Goal: Task Accomplishment & Management: Use online tool/utility

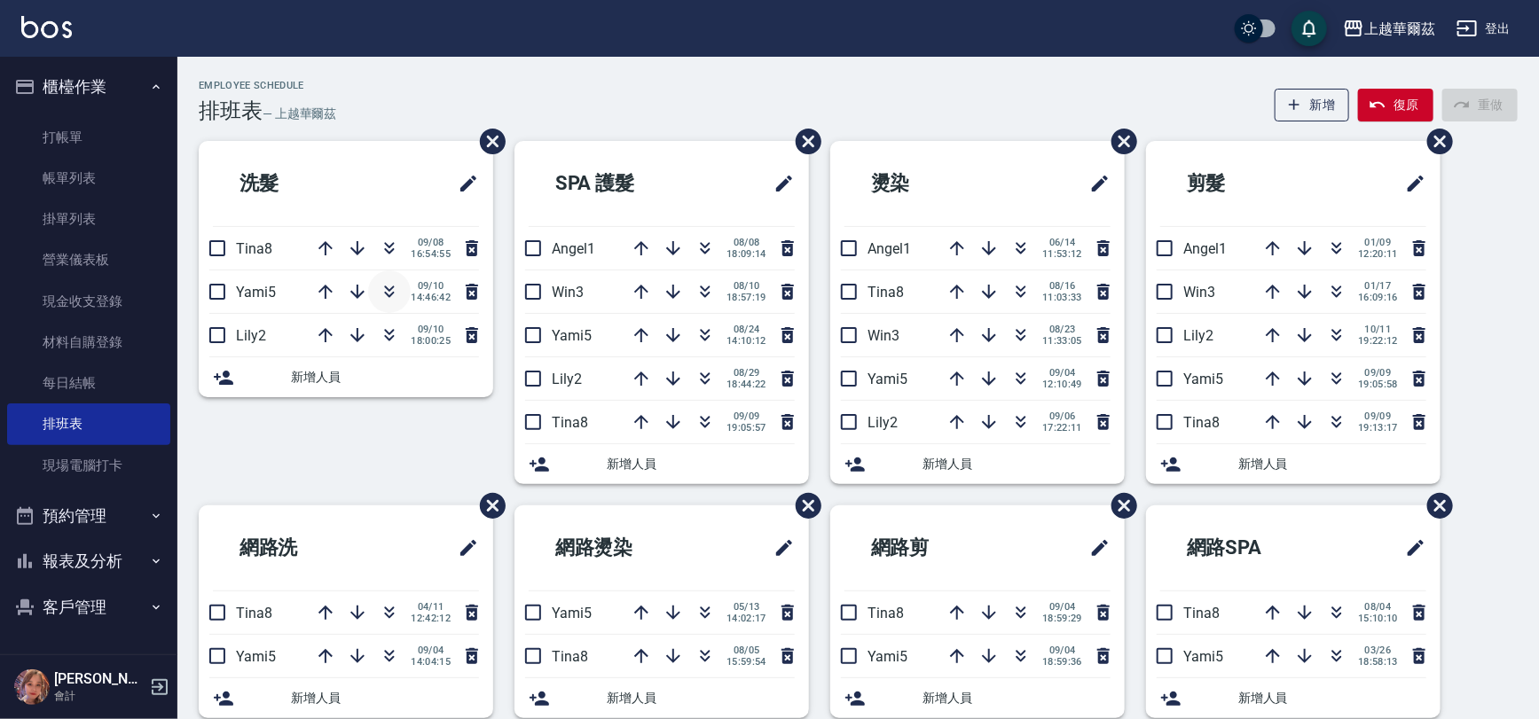
click at [381, 294] on icon "button" at bounding box center [389, 291] width 21 height 21
click at [66, 130] on link "打帳單" at bounding box center [88, 137] width 163 height 41
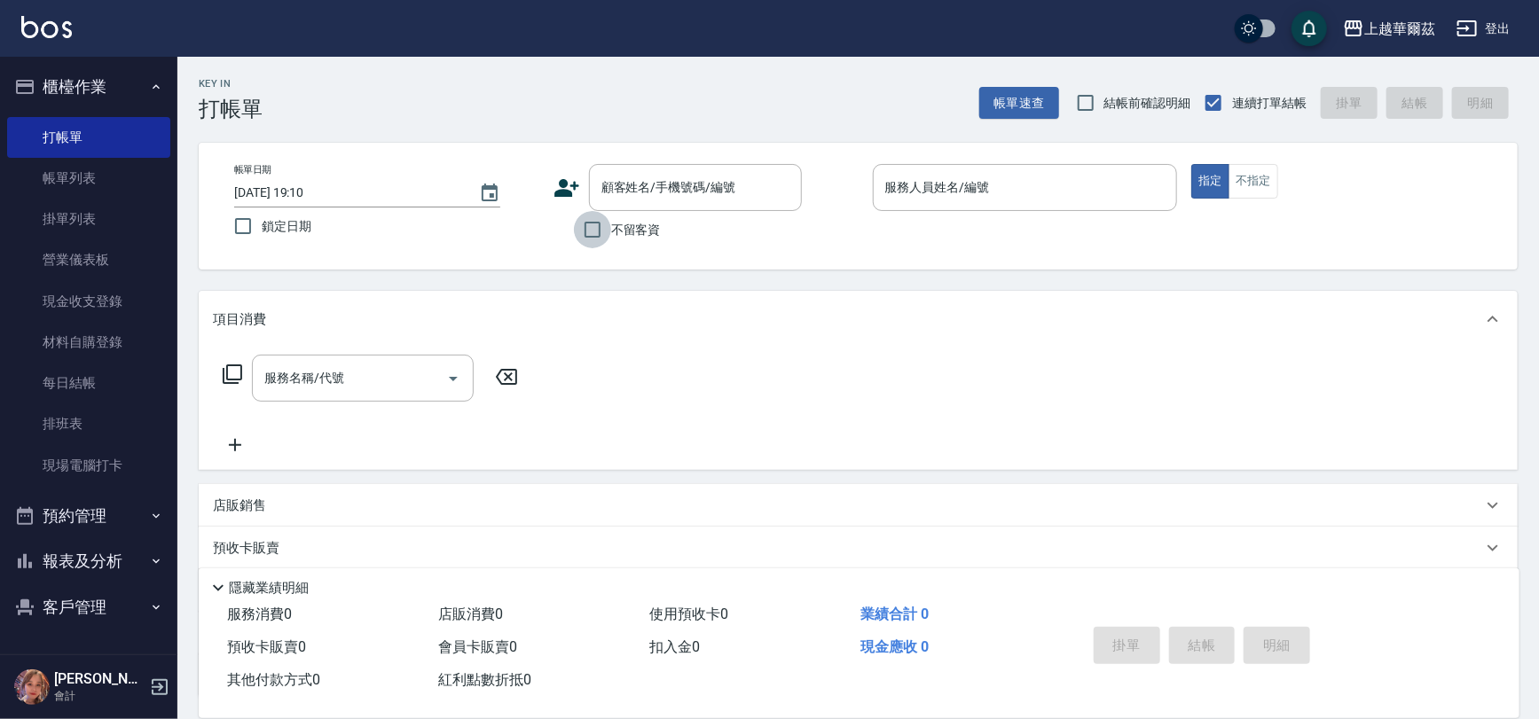
click at [600, 234] on input "不留客資" at bounding box center [592, 229] width 37 height 37
checkbox input "true"
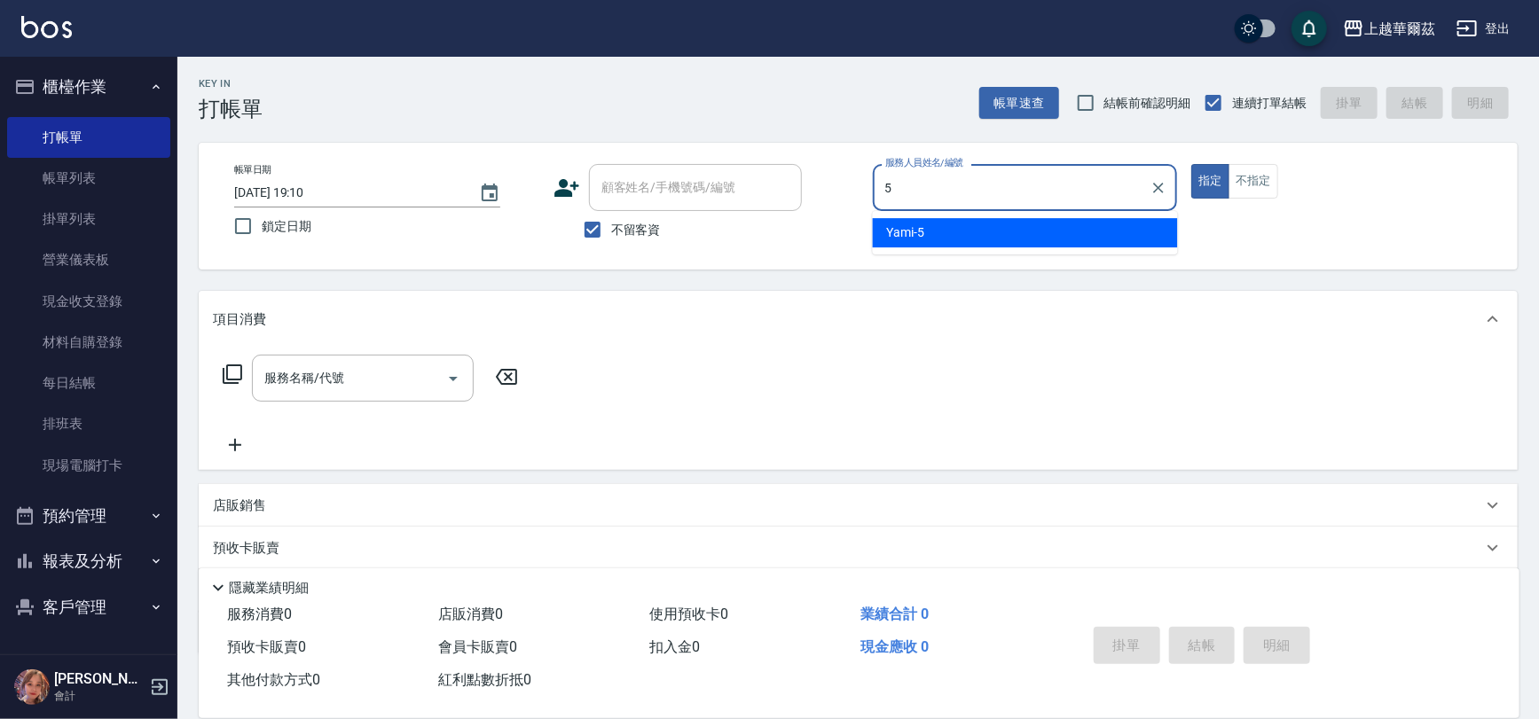
type input "Yami-5"
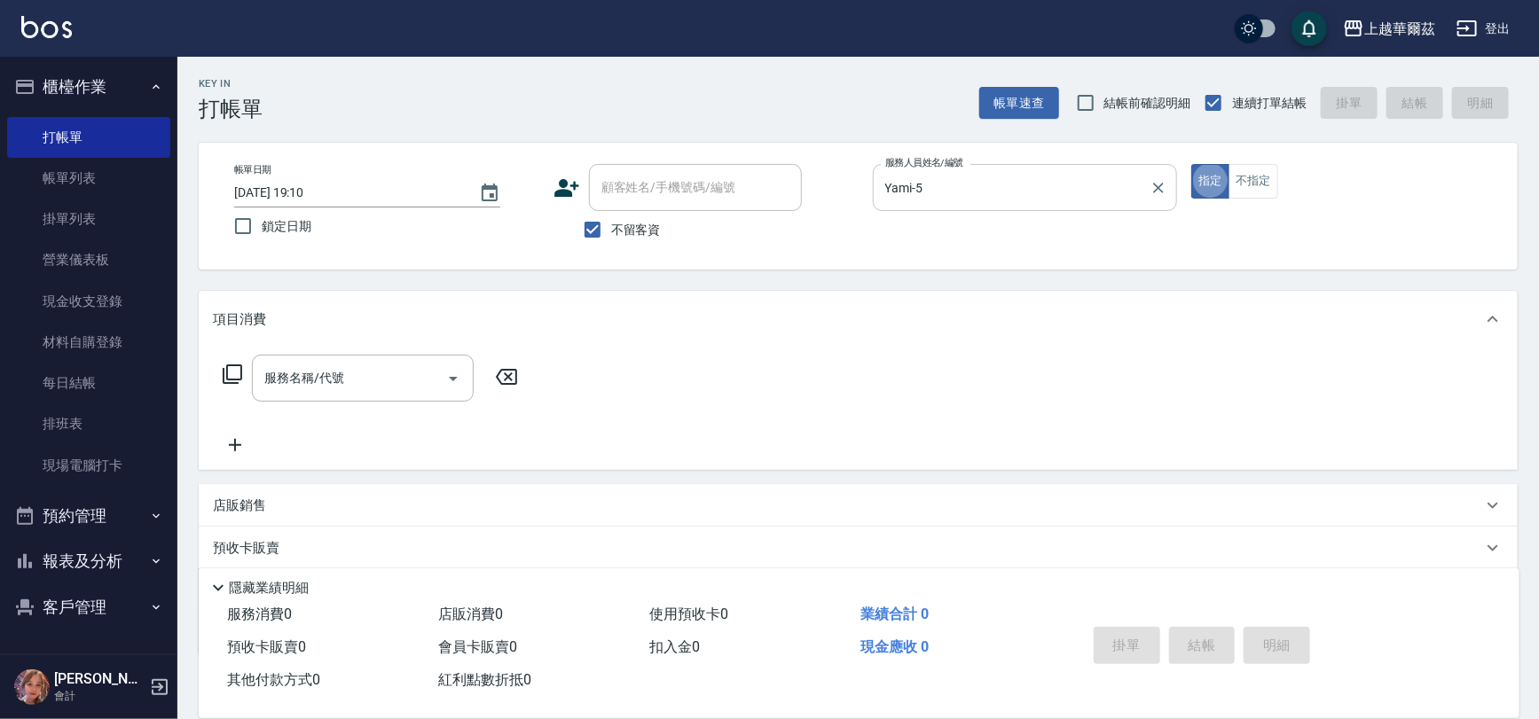
type button "true"
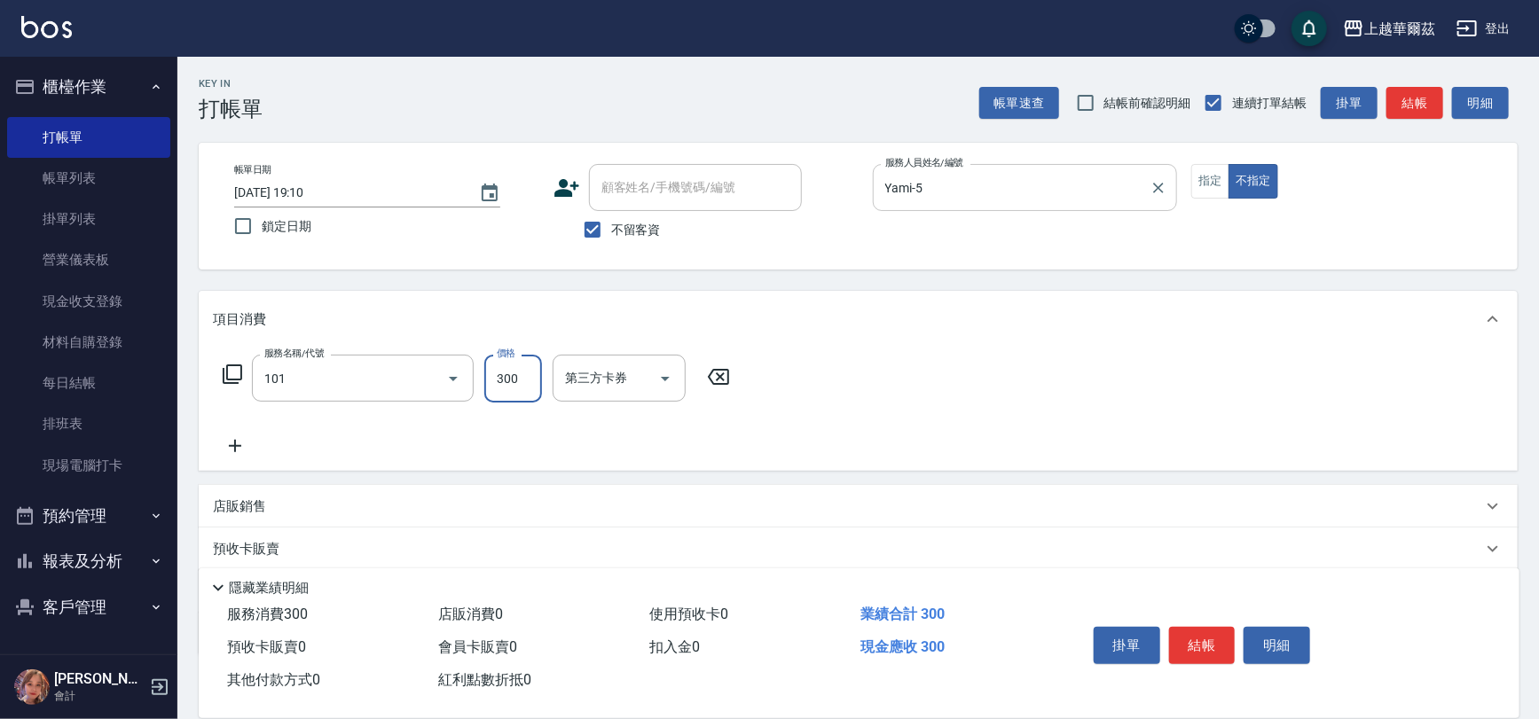
type input "洗髮300(101)"
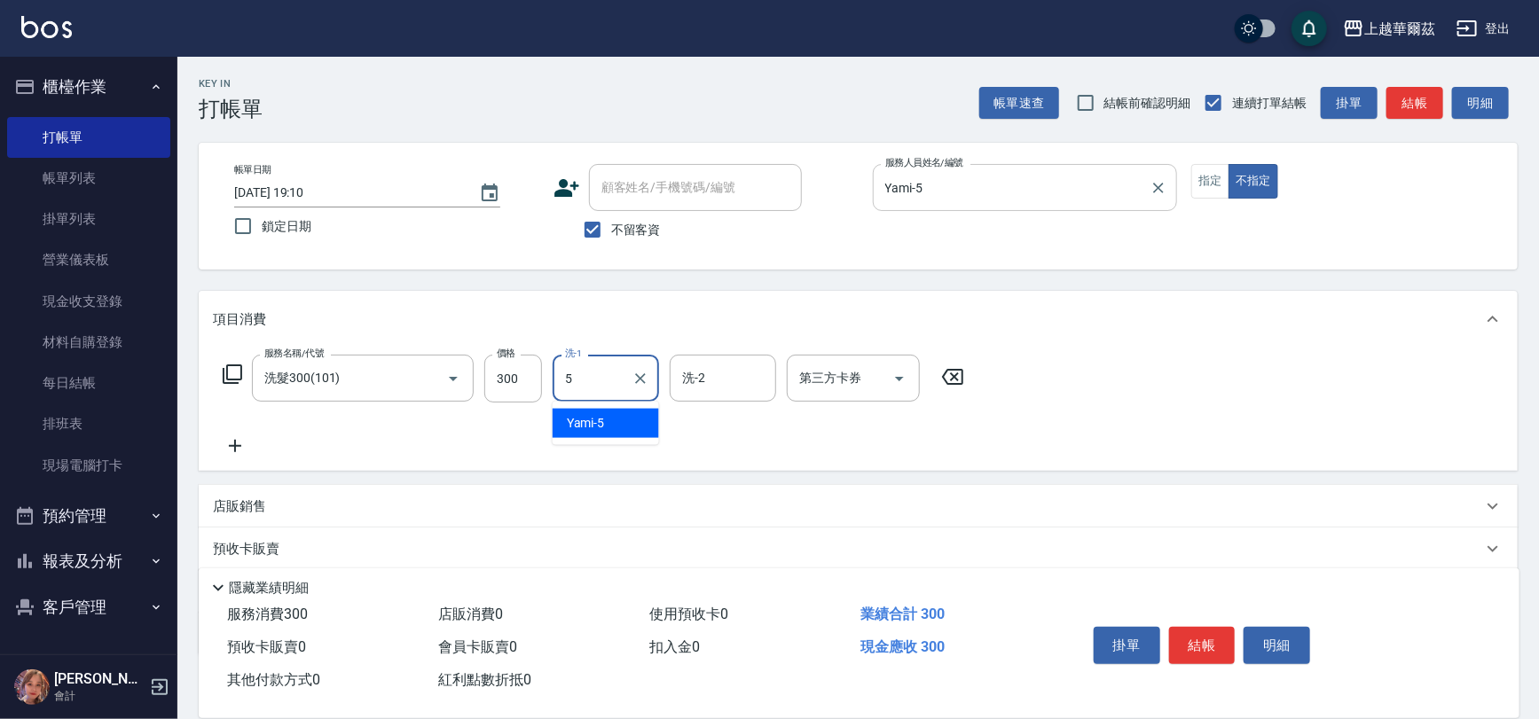
type input "Yami-5"
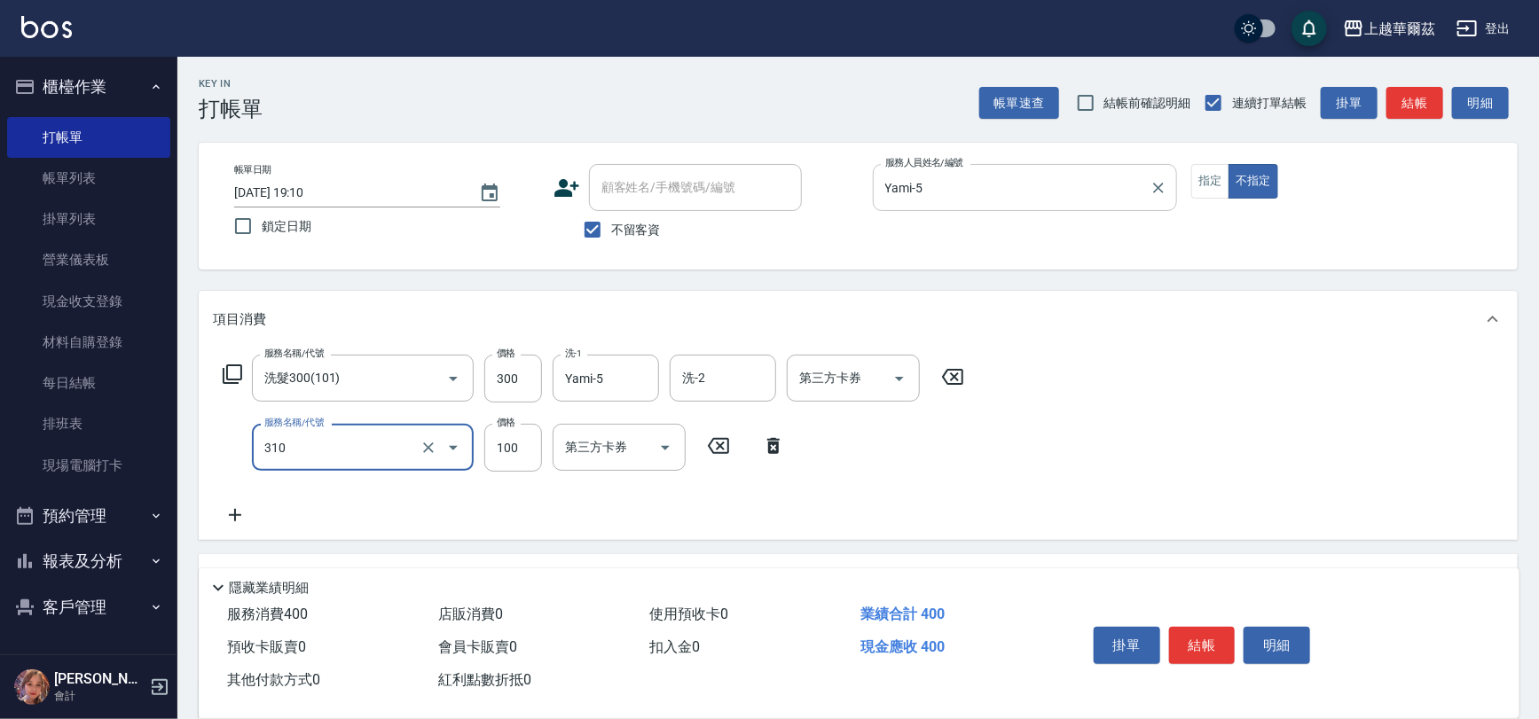
type input "瀏海100(310)"
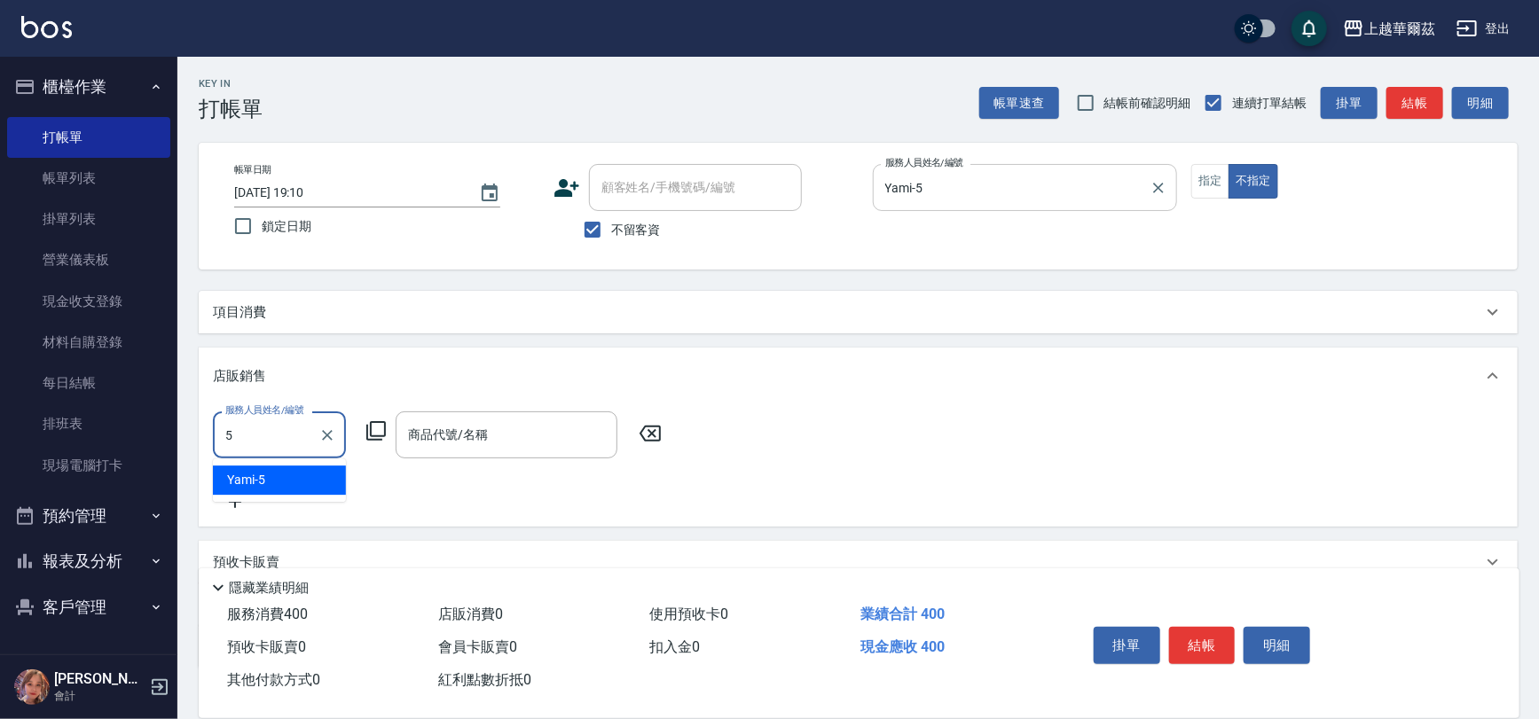
type input "Yami-5"
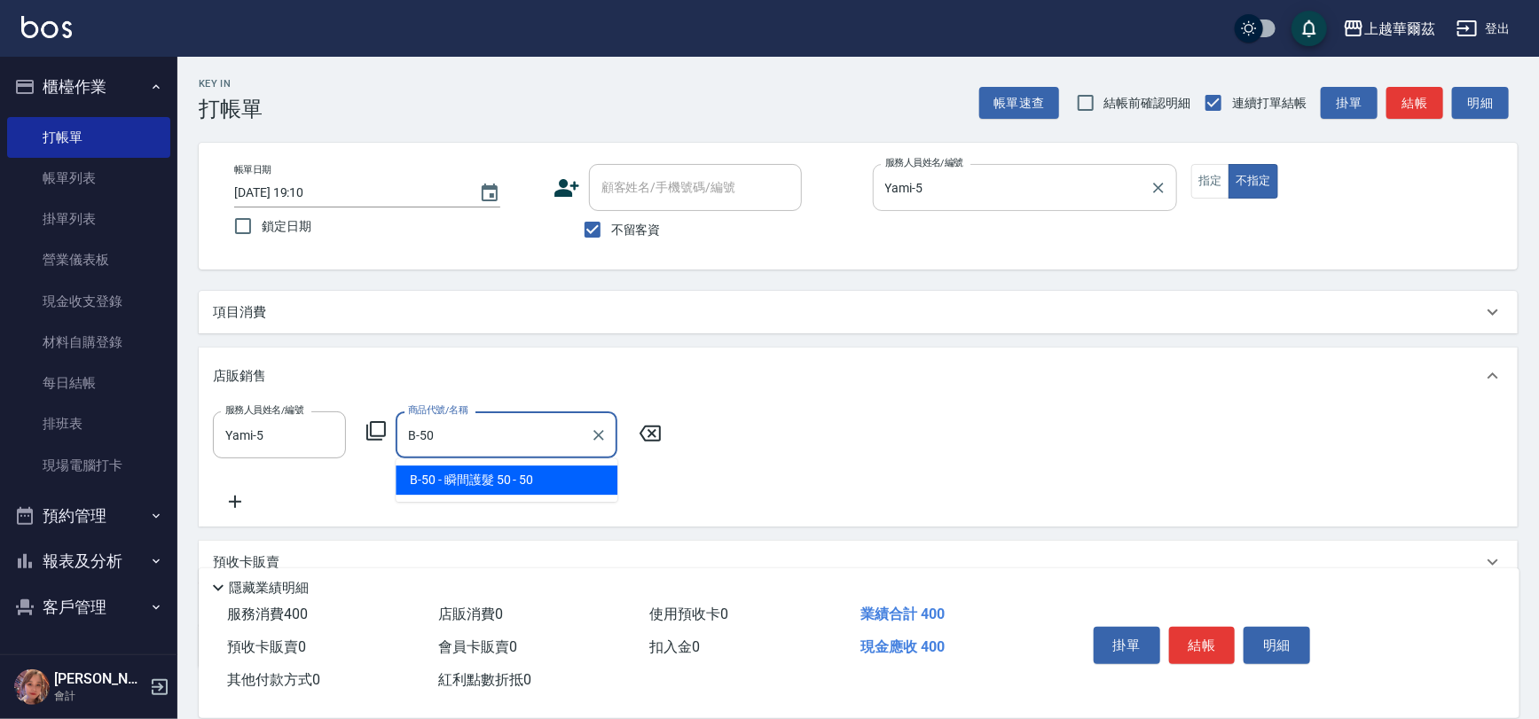
type input "瞬間護髮 50"
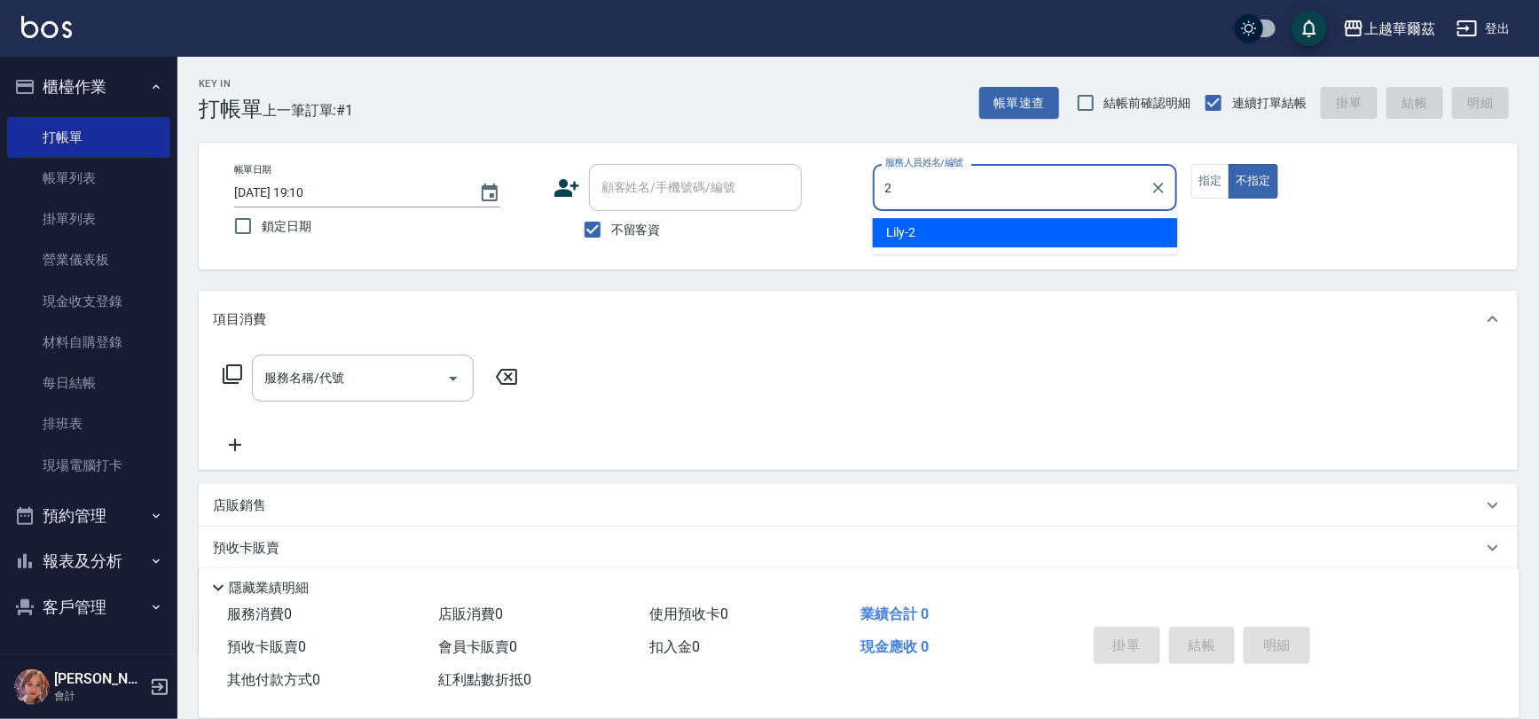
type input "2"
type button "false"
type input "Lily-2"
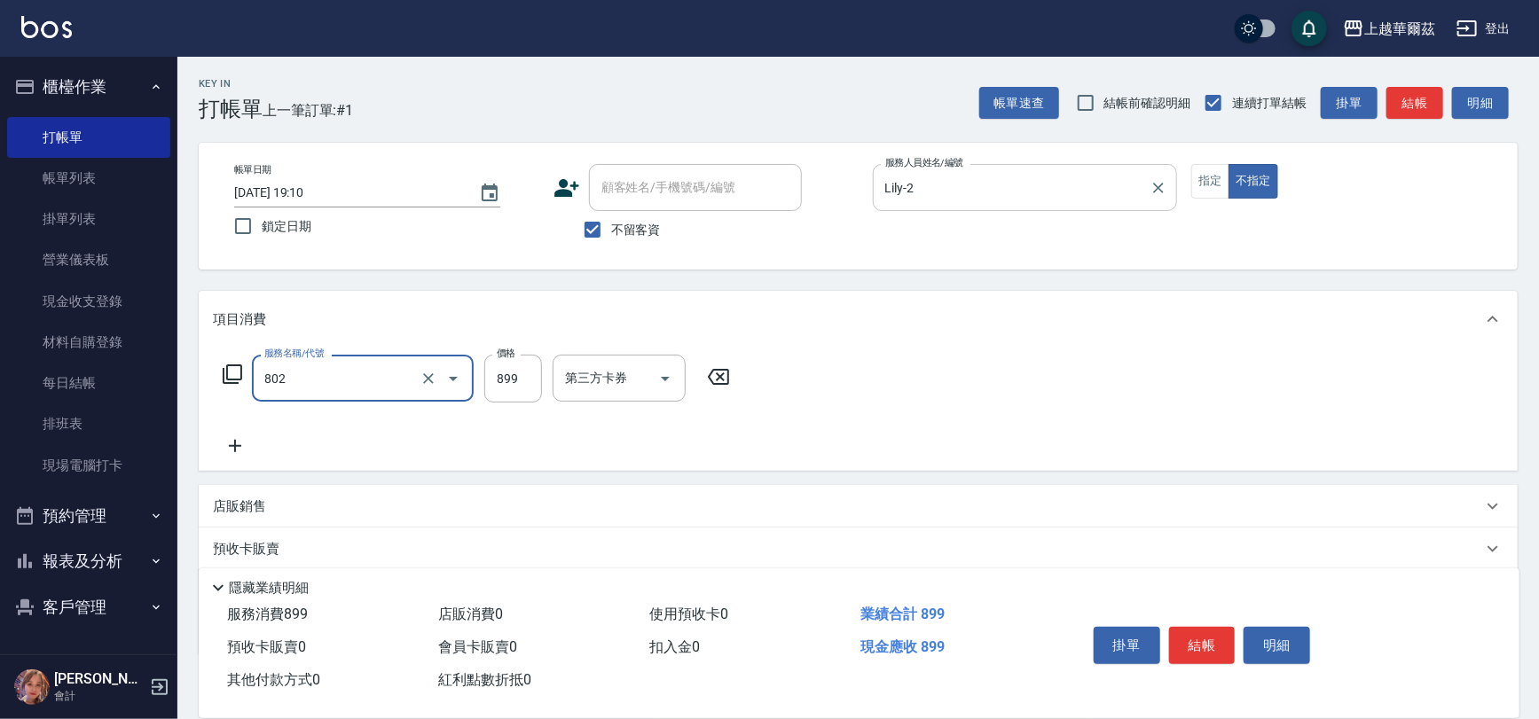
type input "舒壓洗899(802)"
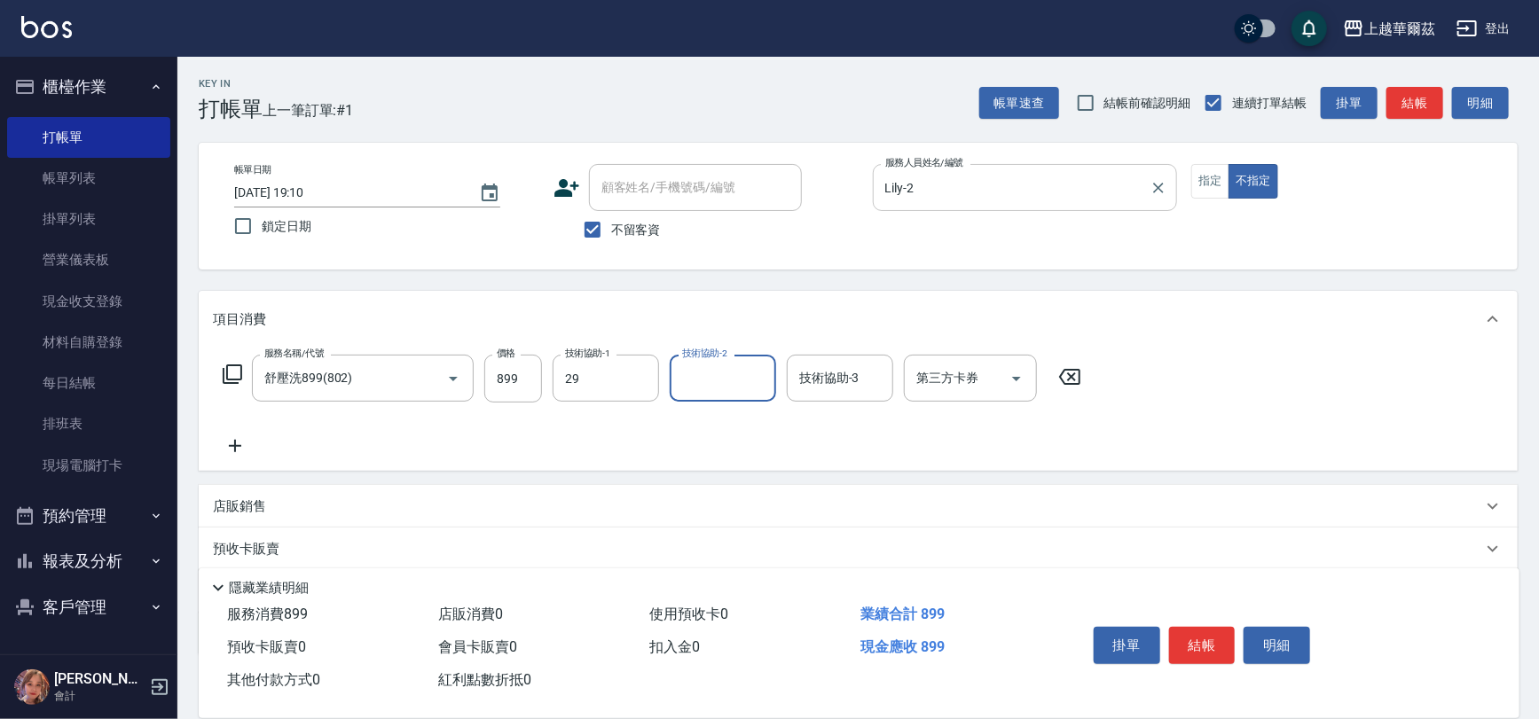
type input "[PERSON_NAME]-29"
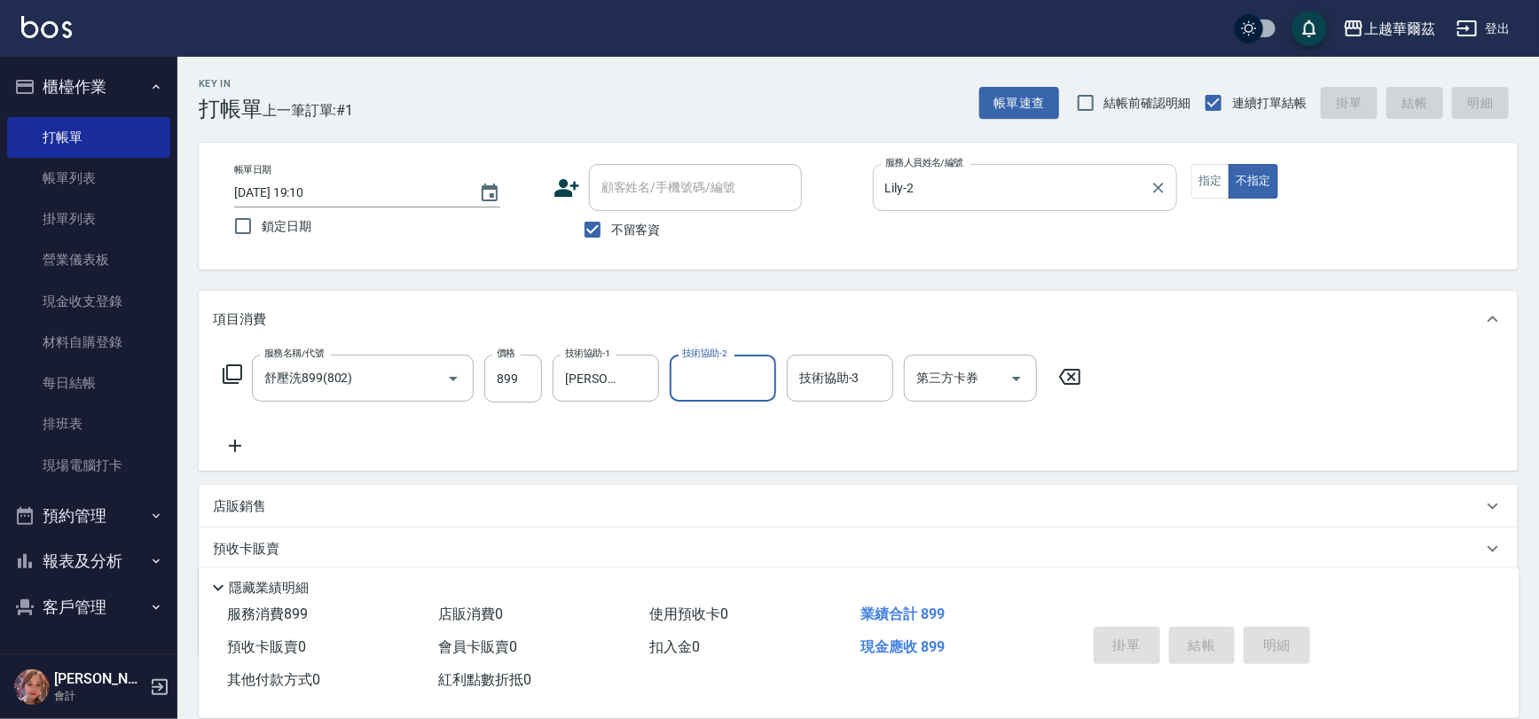
type input "[DATE] 19:11"
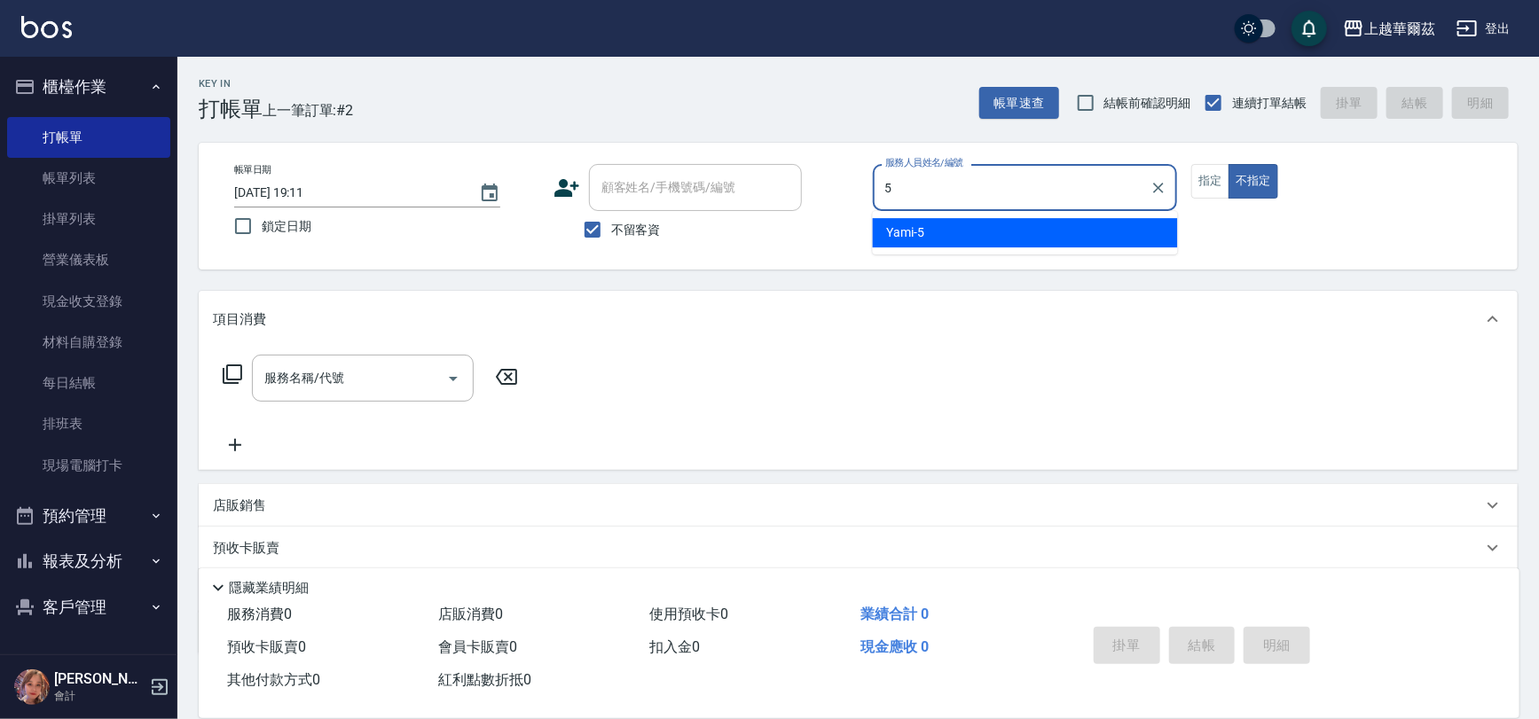
type input "Yami-5"
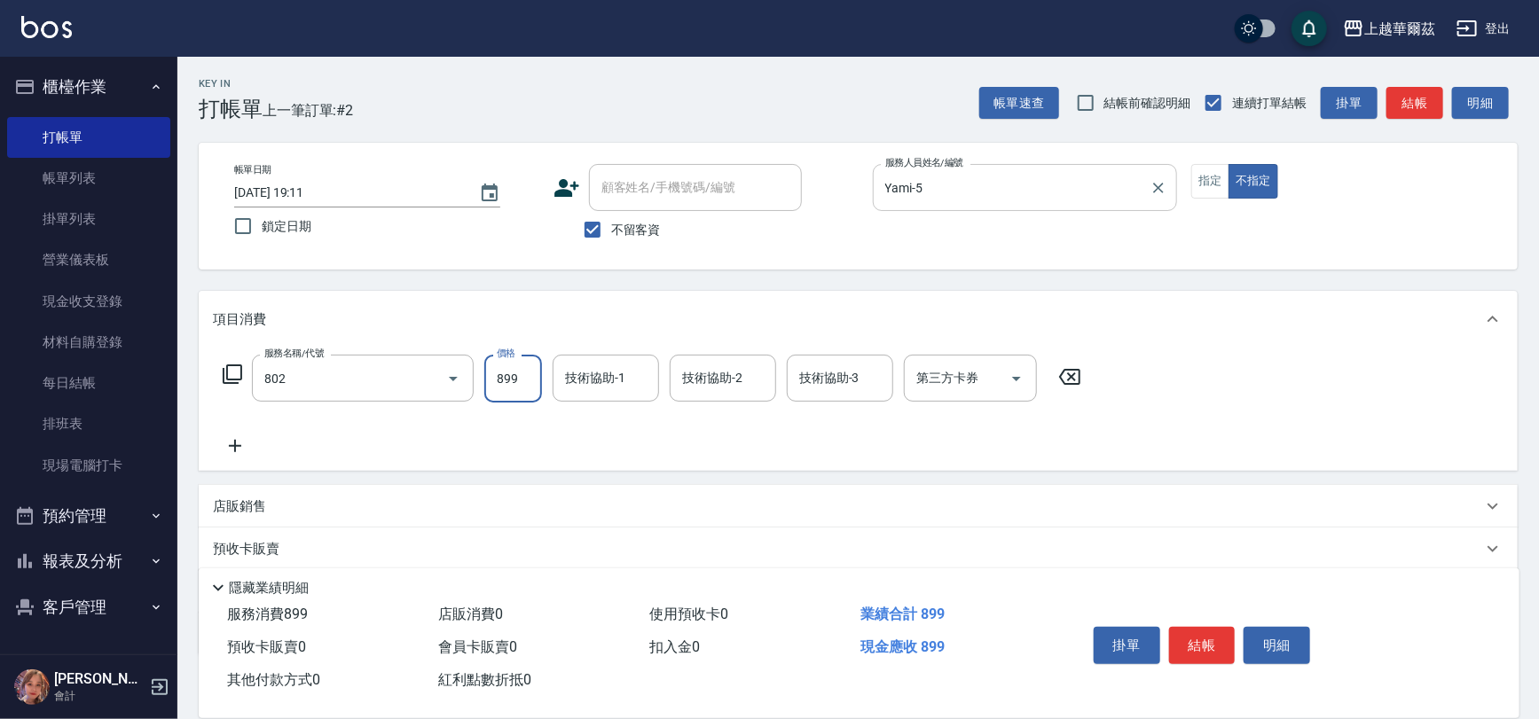
type input "舒壓洗899(802)"
type input "candy-30"
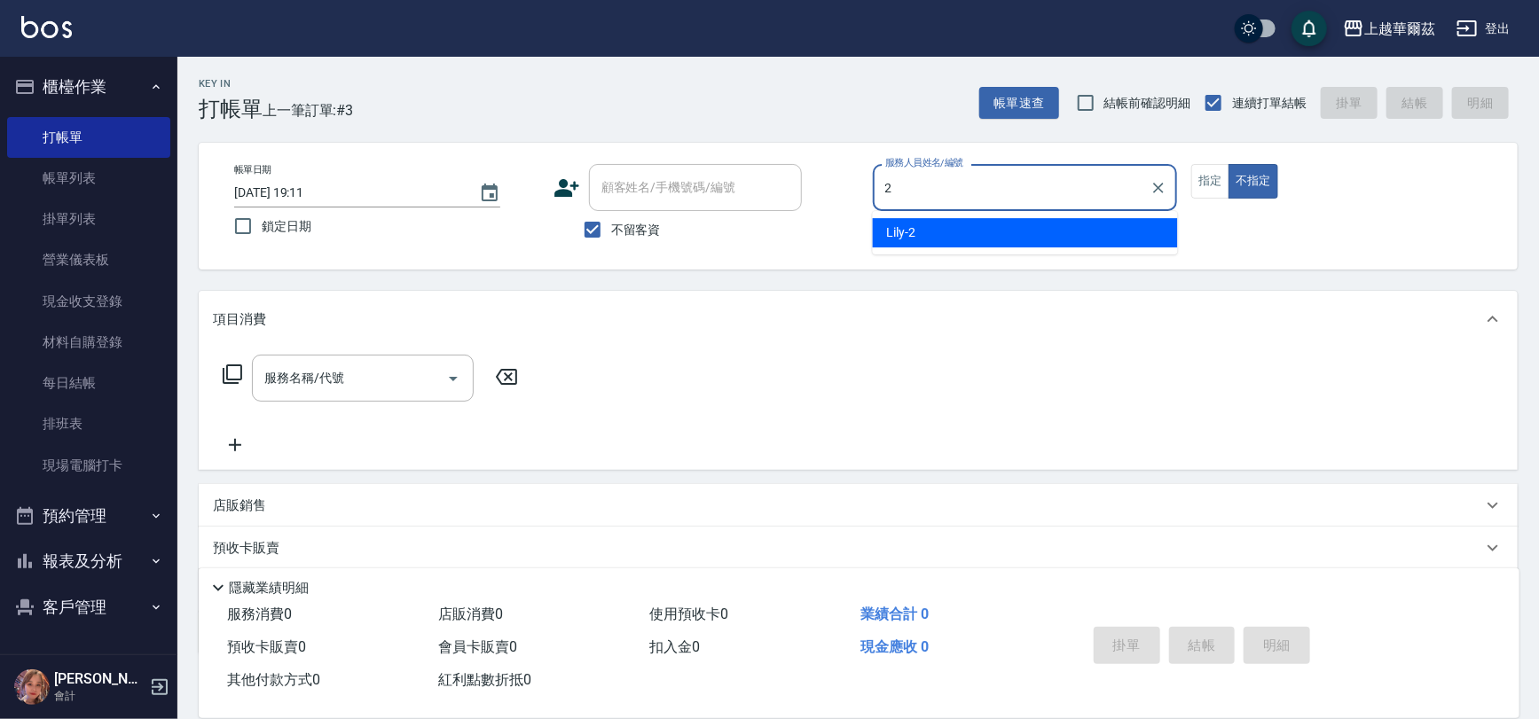
type input "Lily-2"
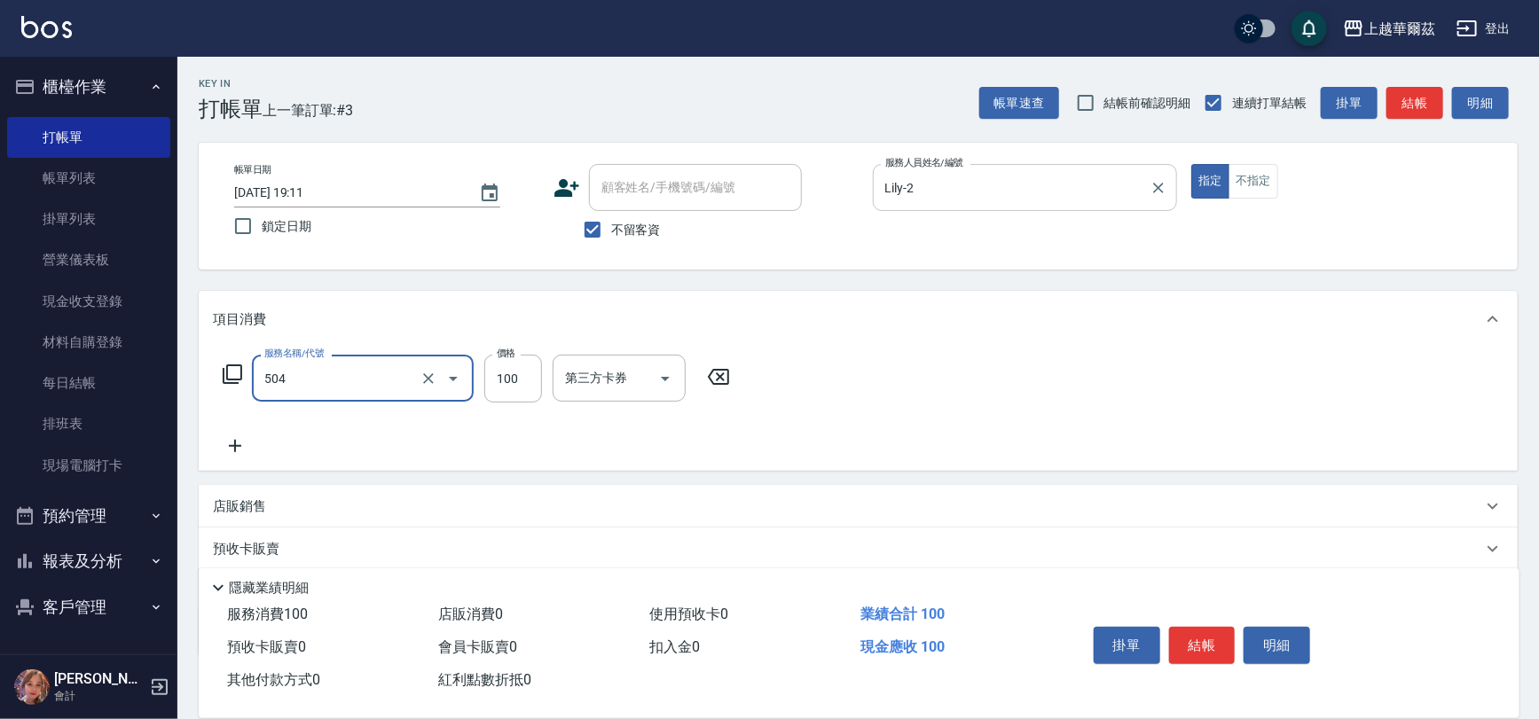
type input "電棒造型(504)"
type input "200"
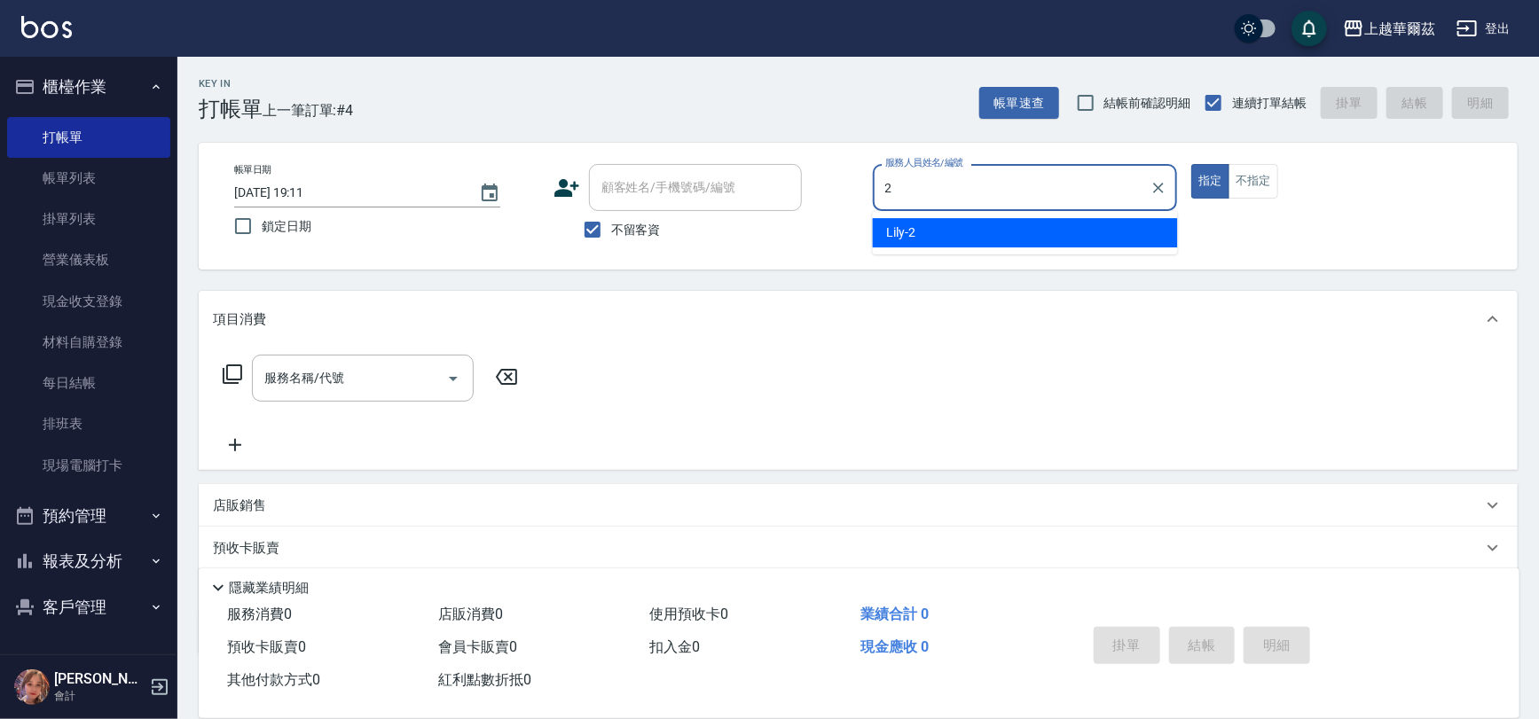
type input "Lily-2"
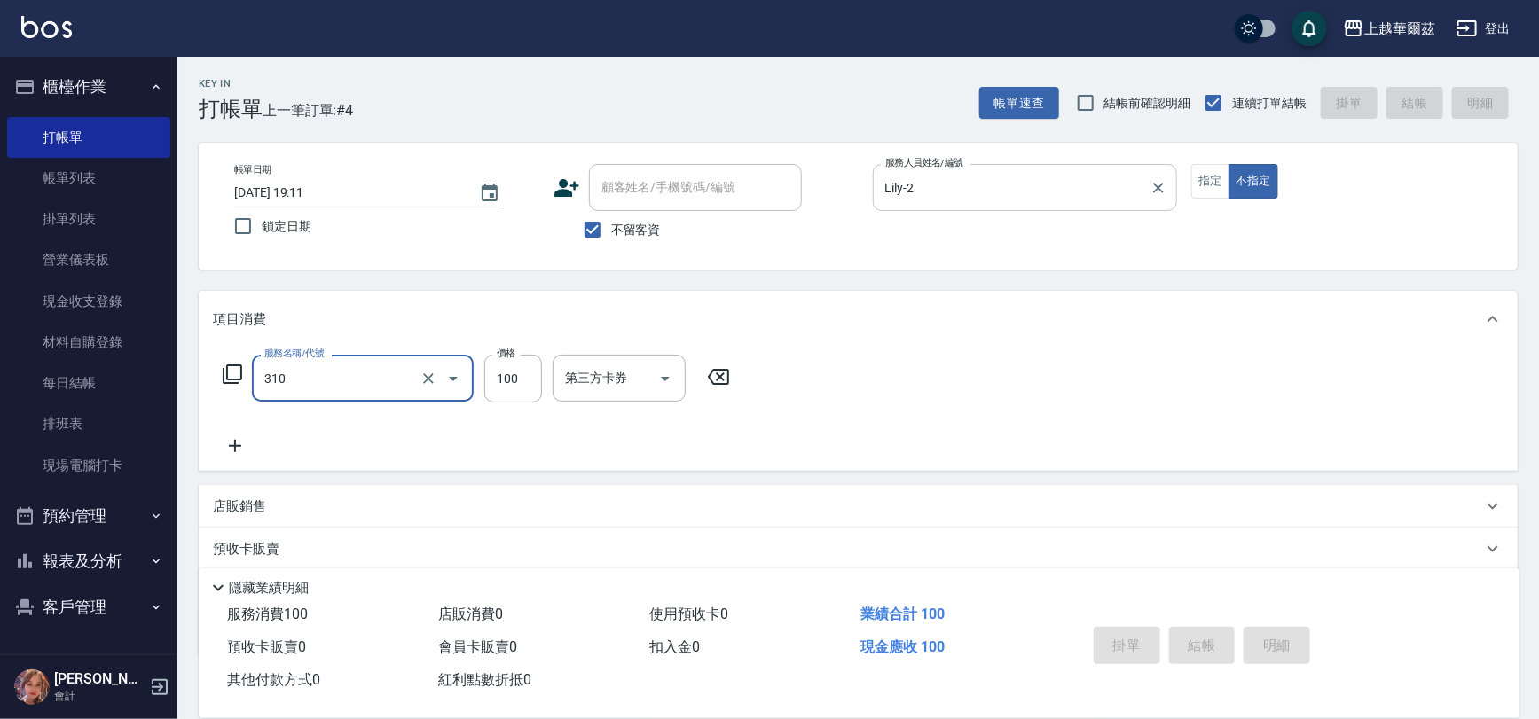
type input "310"
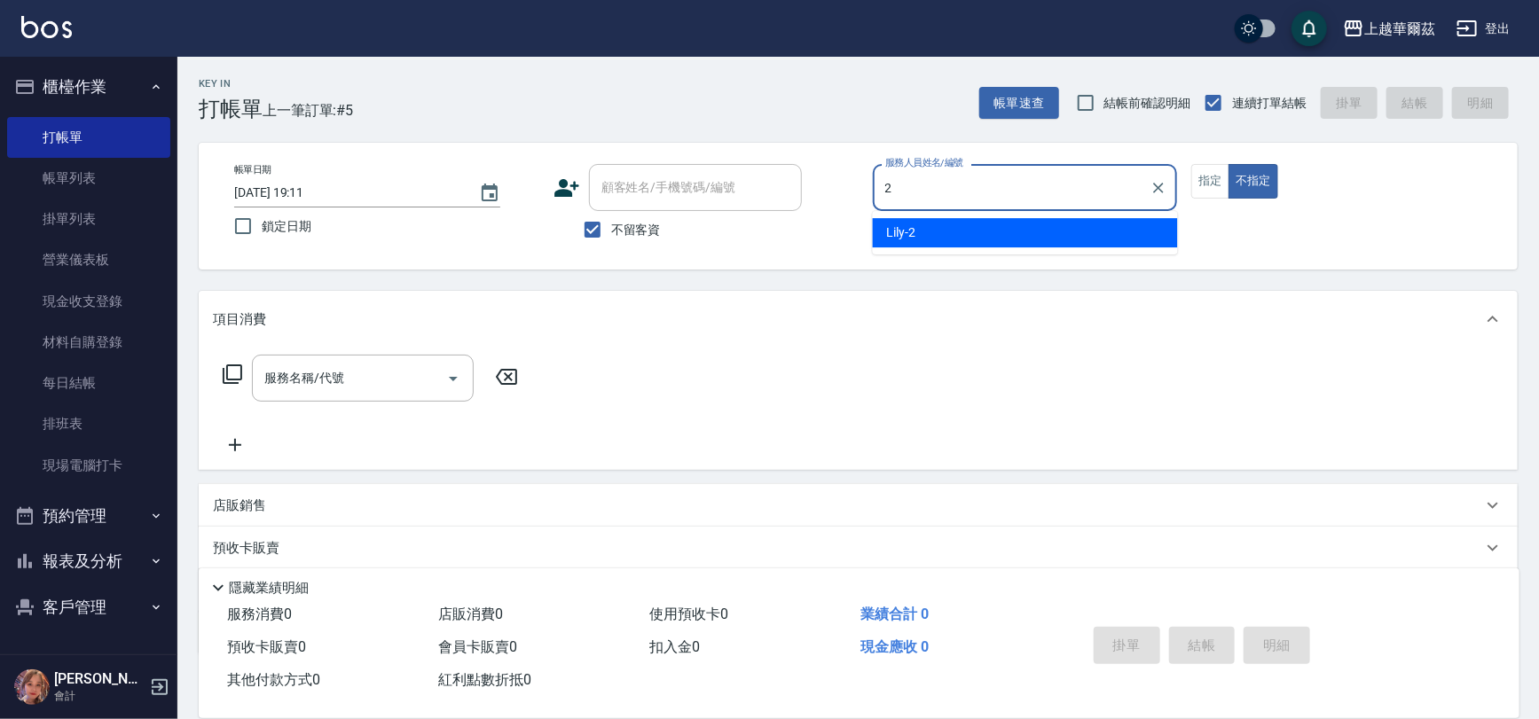
type input "Lily-2"
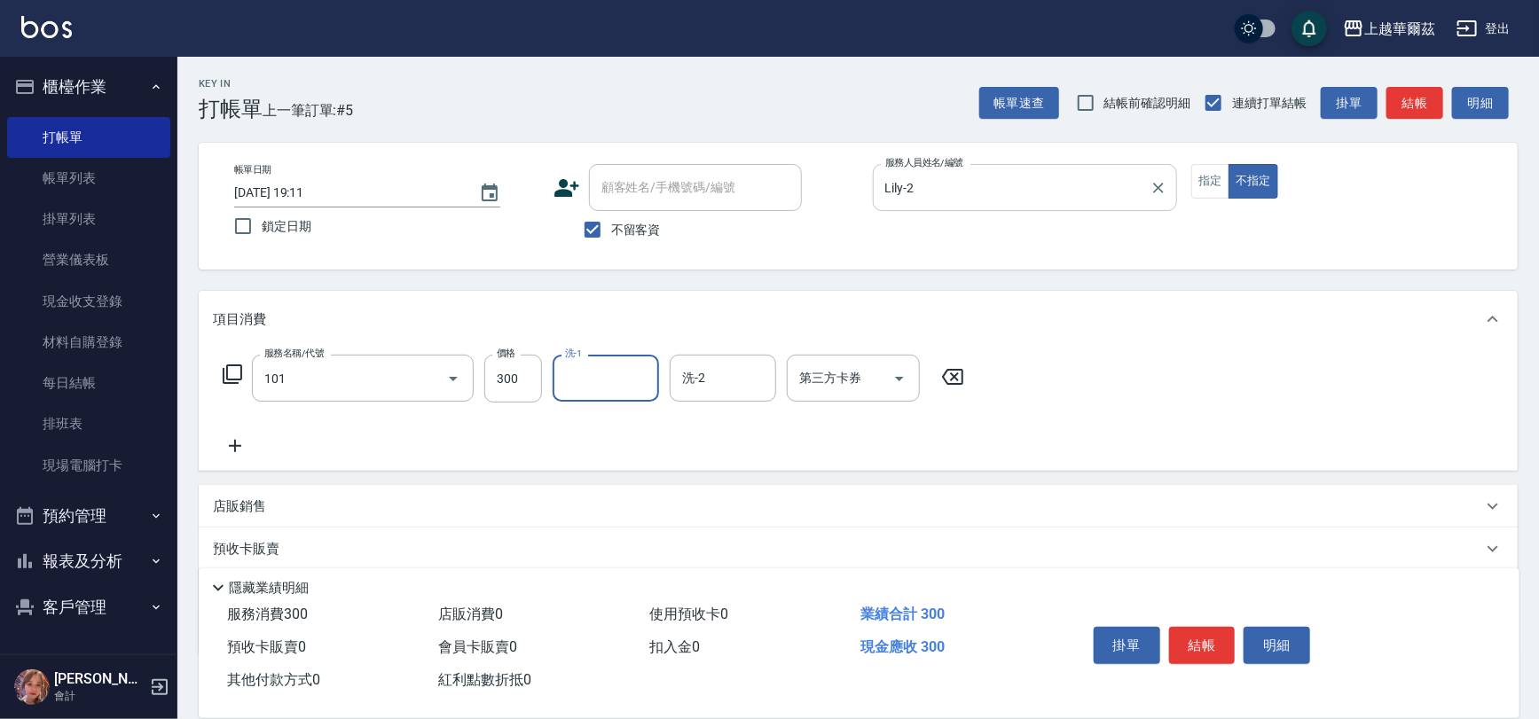
type input "洗髮300(101)"
type input "candy-30"
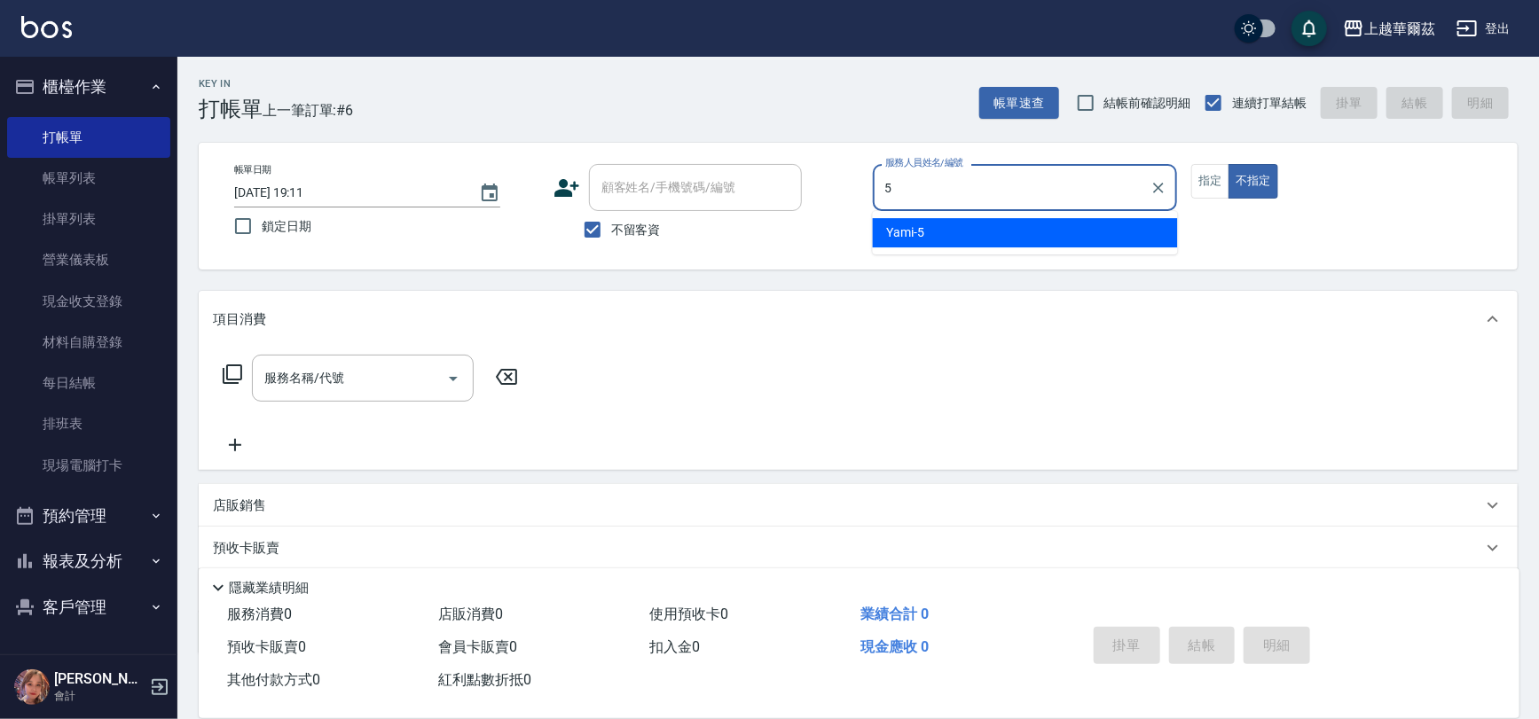
type input "Yami-5"
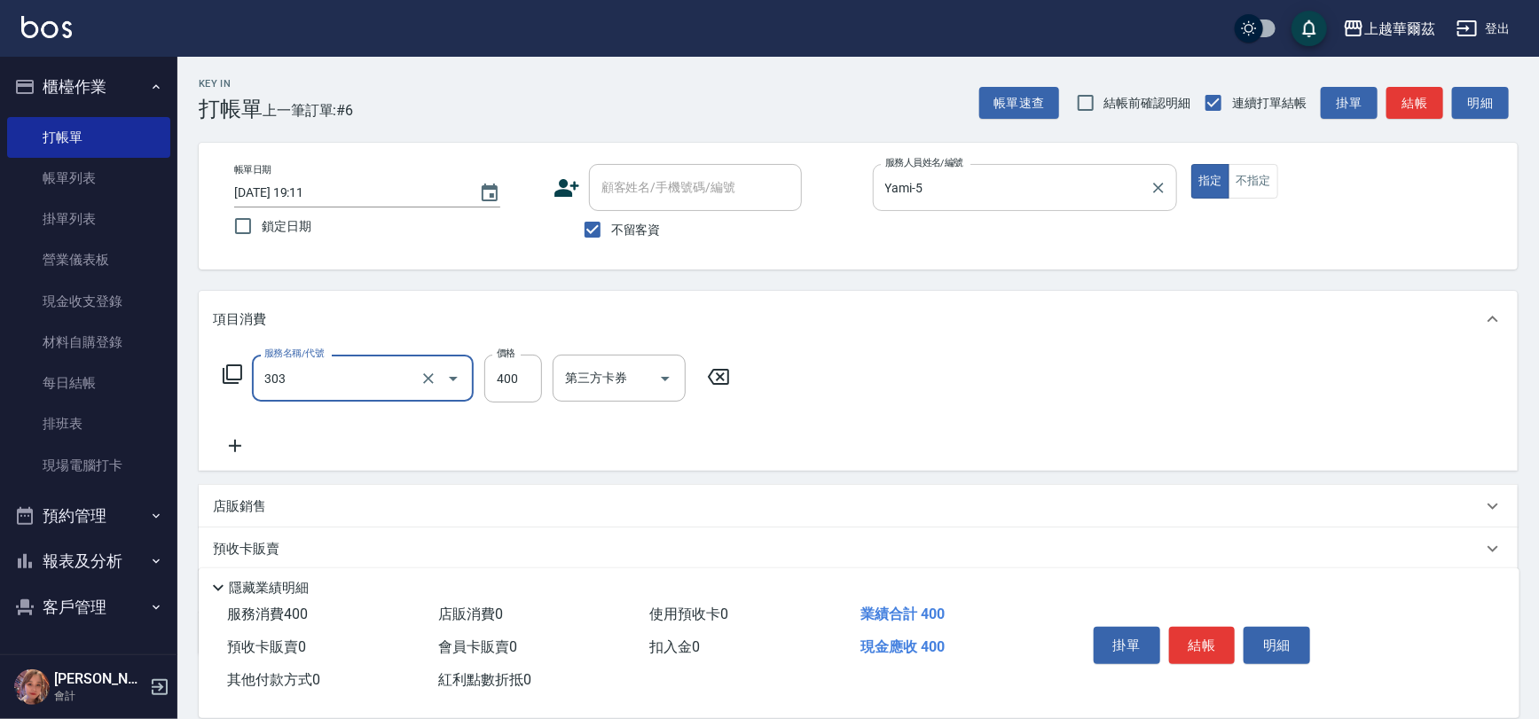
type input "剪髮400(303)"
type input "450"
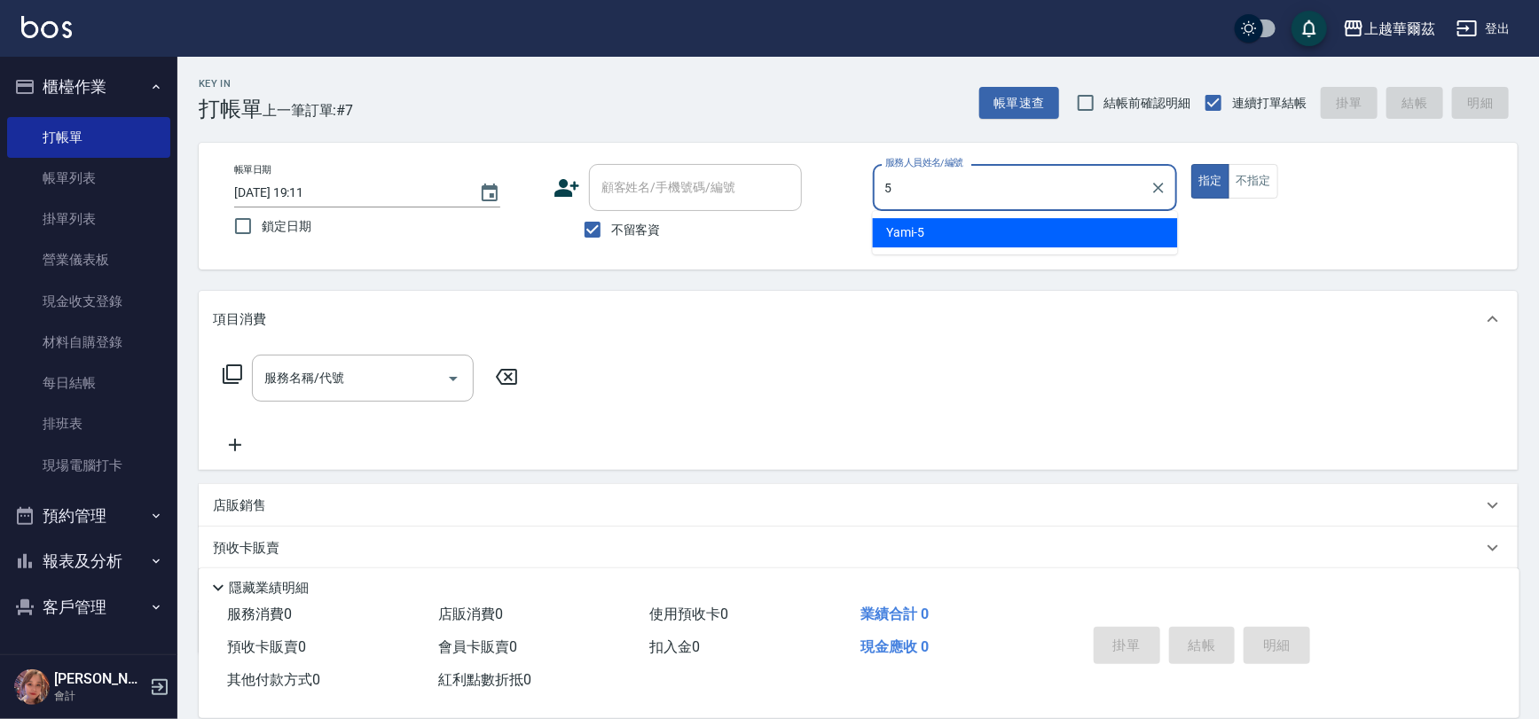
type input "Yami-5"
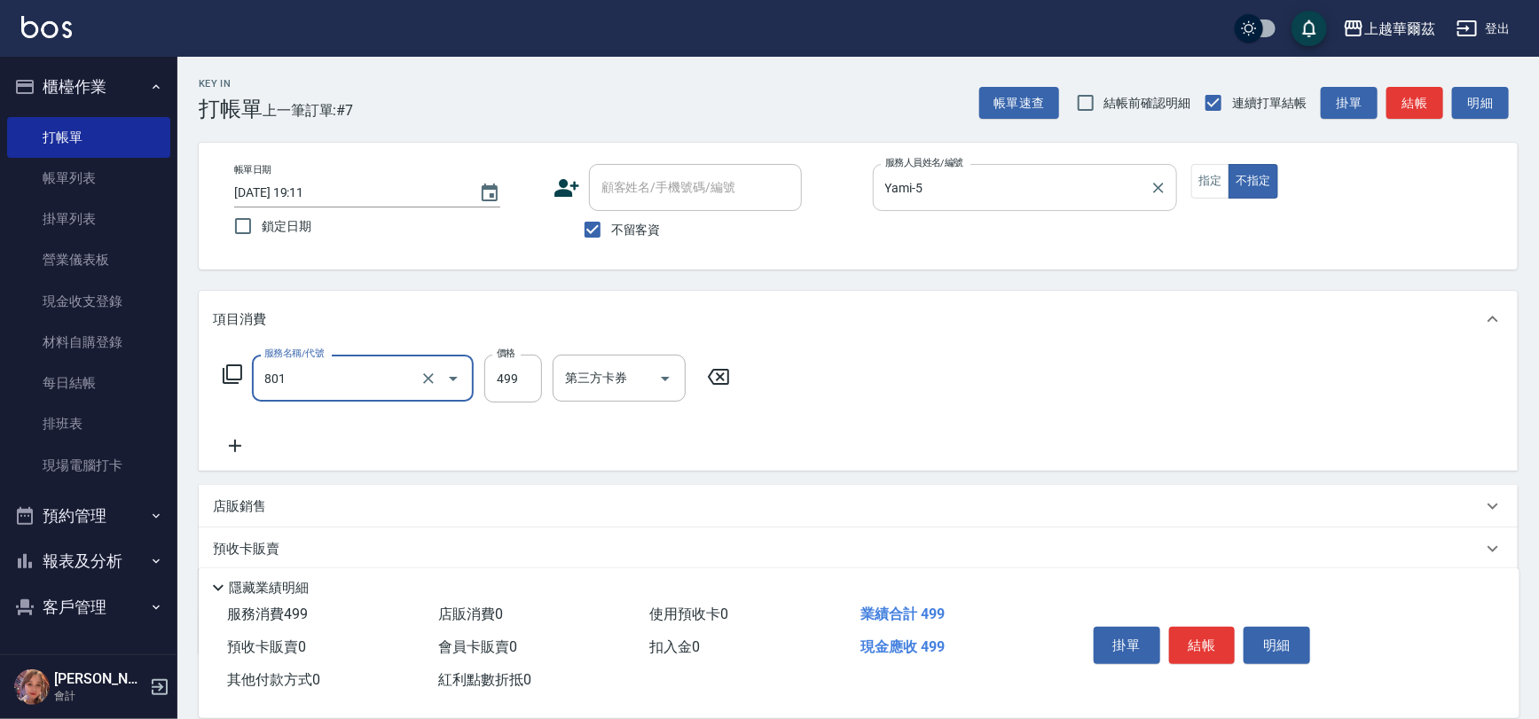
type input "舒壓洗499(801)"
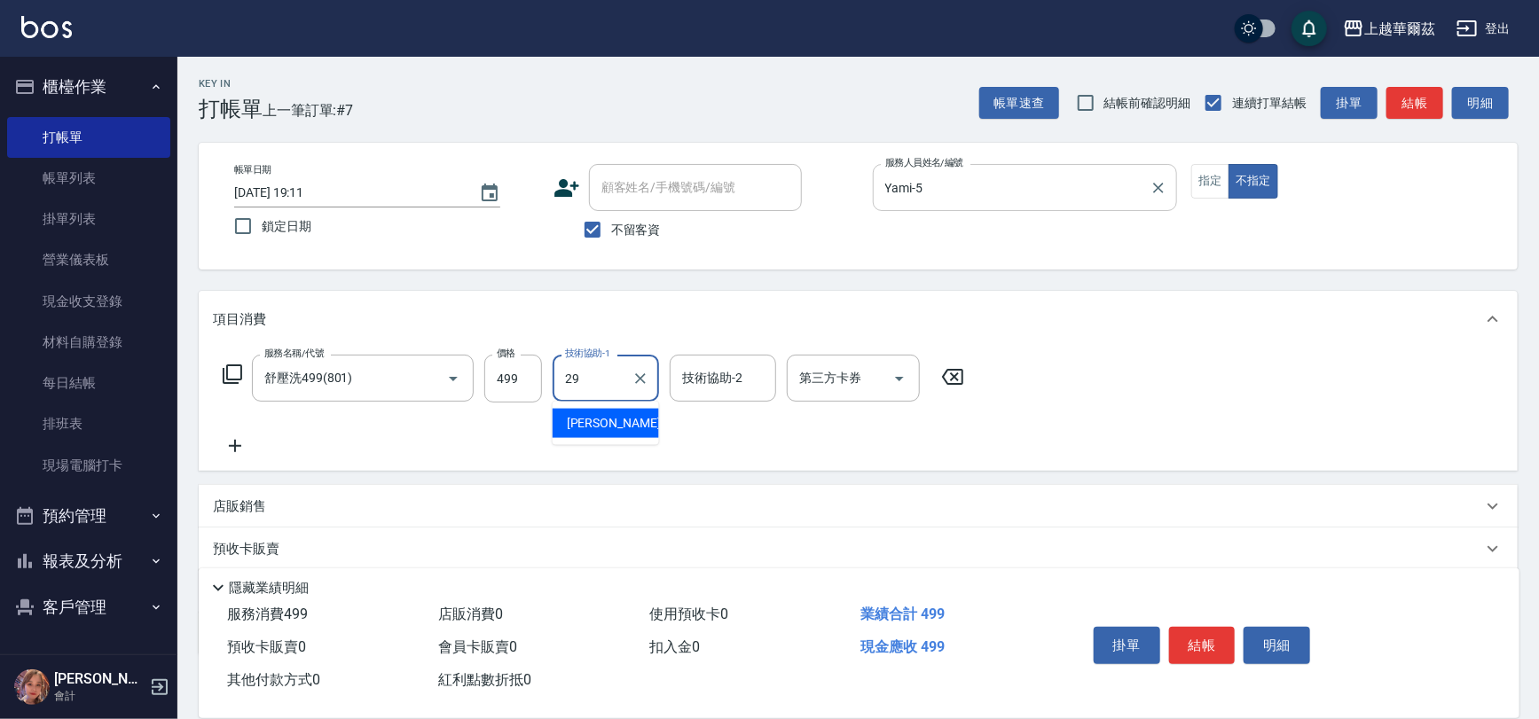
type input "[PERSON_NAME]-29"
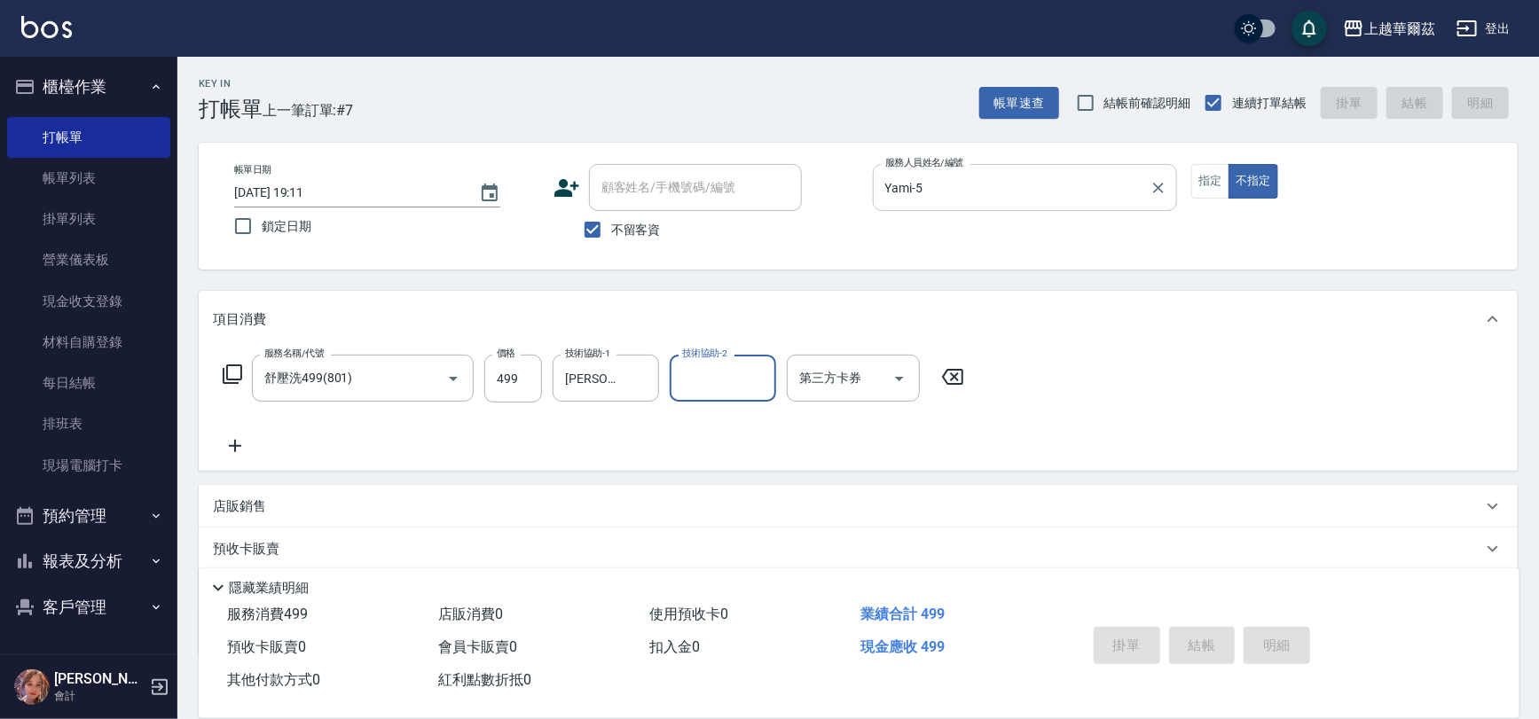
type input "[DATE] 19:12"
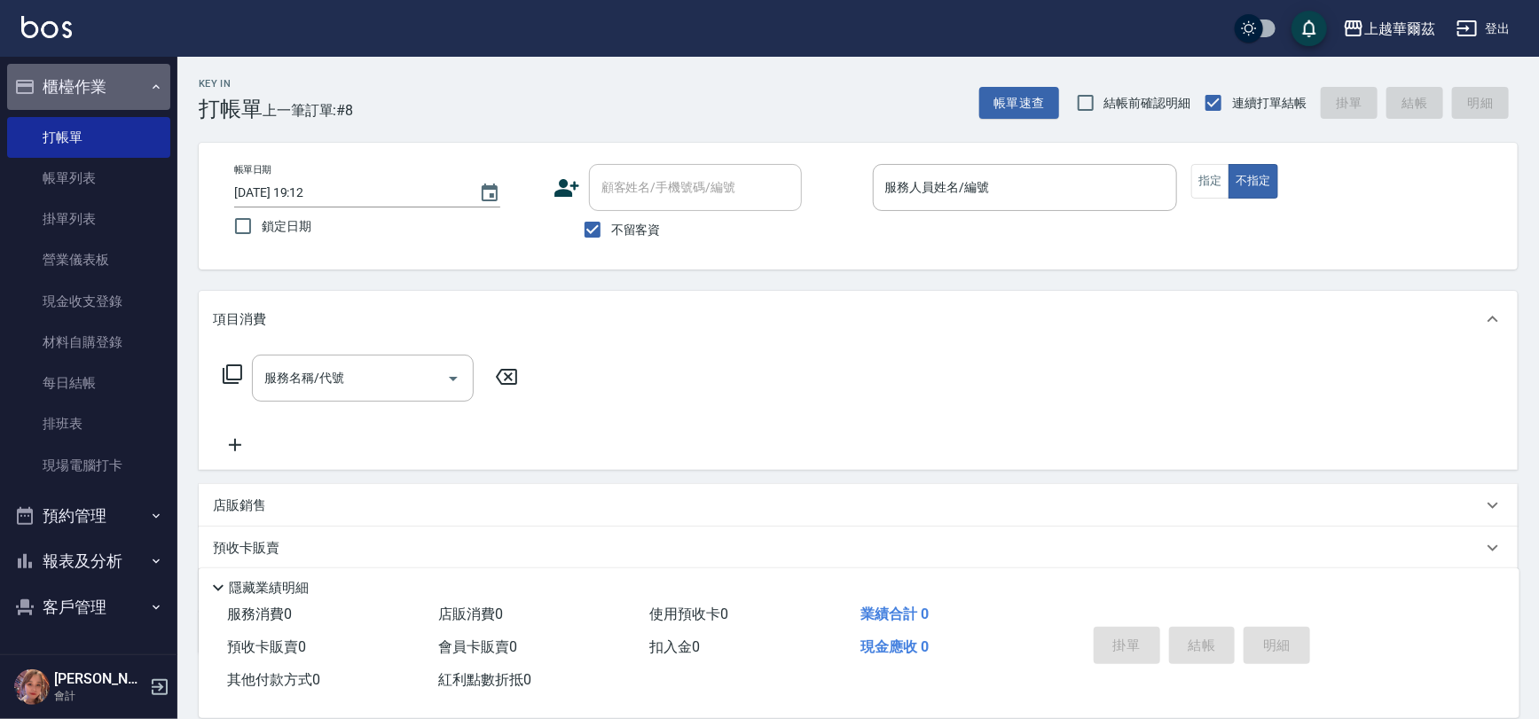
click at [114, 89] on button "櫃檯作業" at bounding box center [88, 87] width 163 height 46
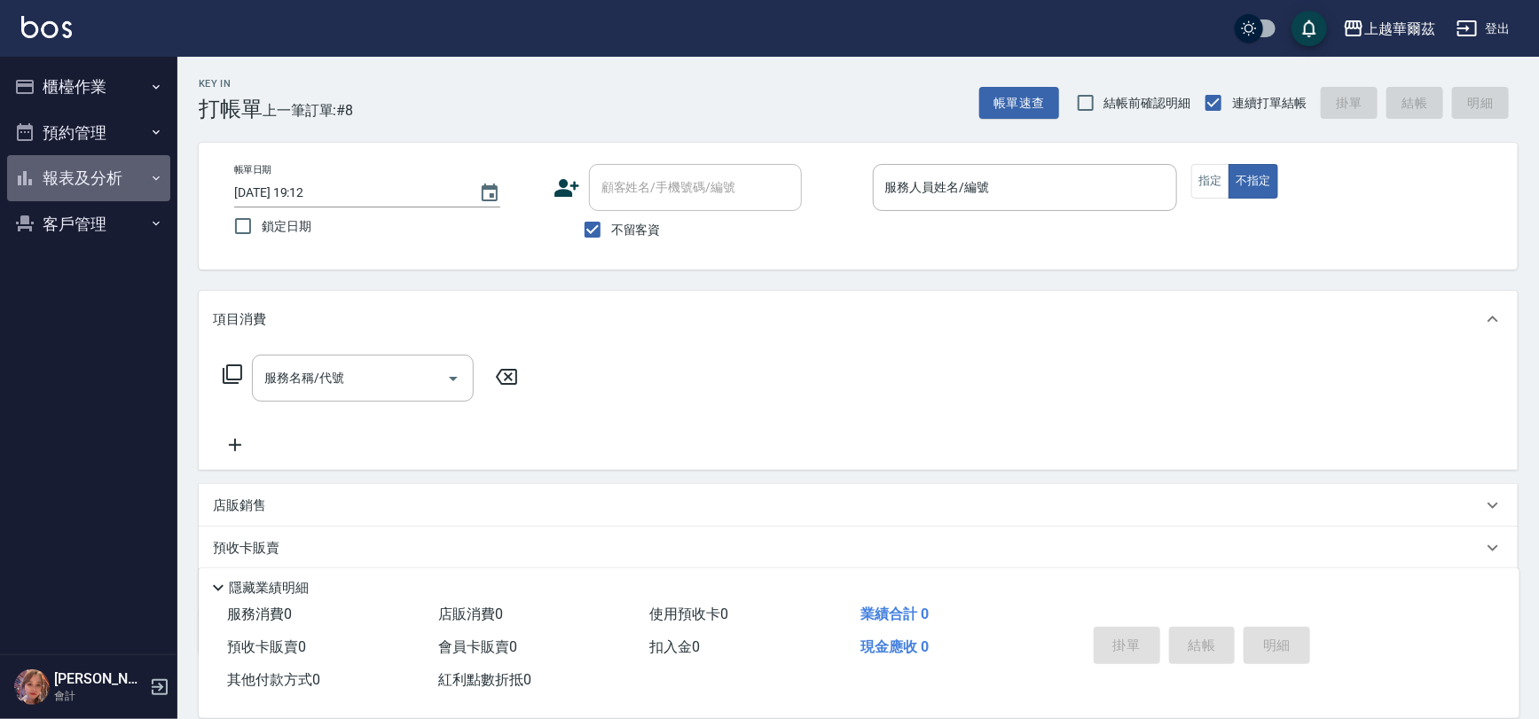
click at [108, 190] on button "報表及分析" at bounding box center [88, 178] width 163 height 46
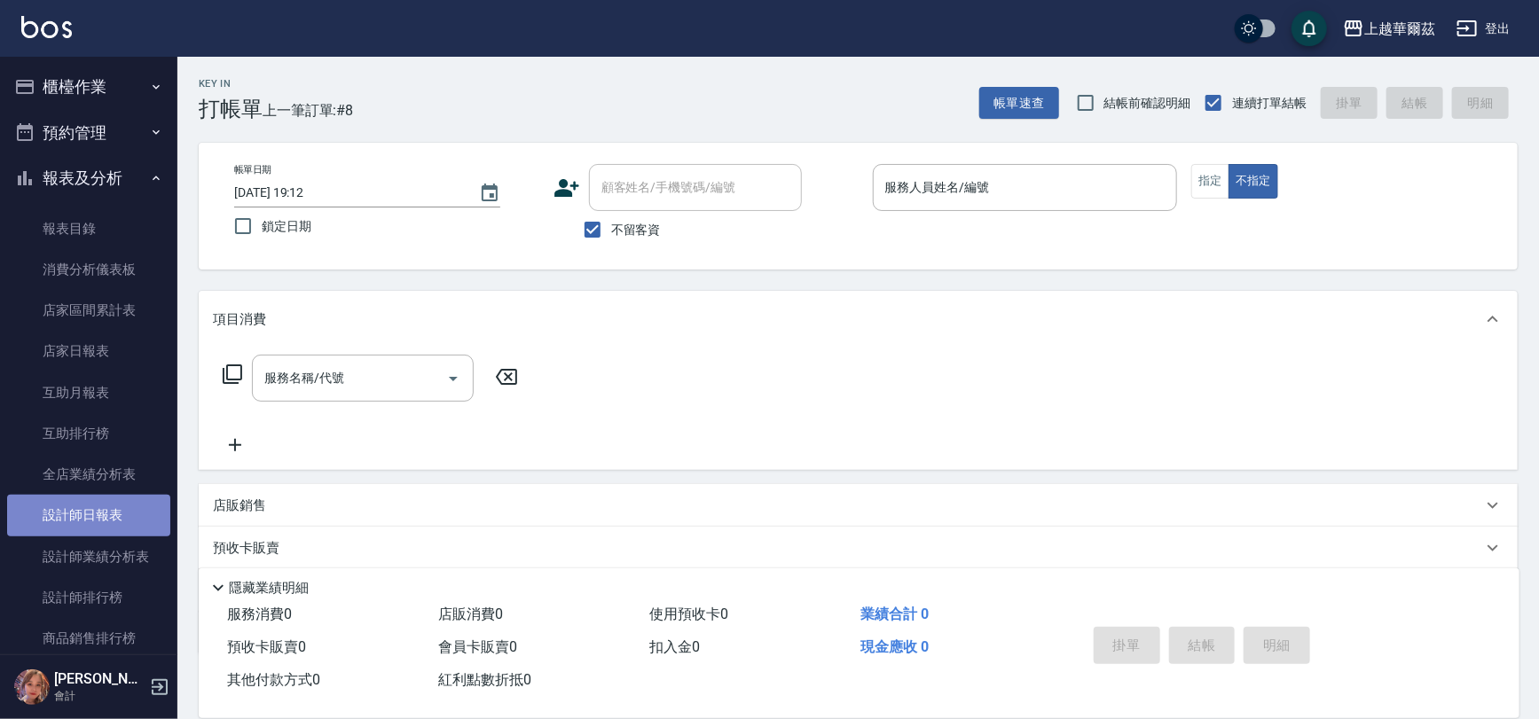
click at [116, 521] on link "設計師日報表" at bounding box center [88, 515] width 163 height 41
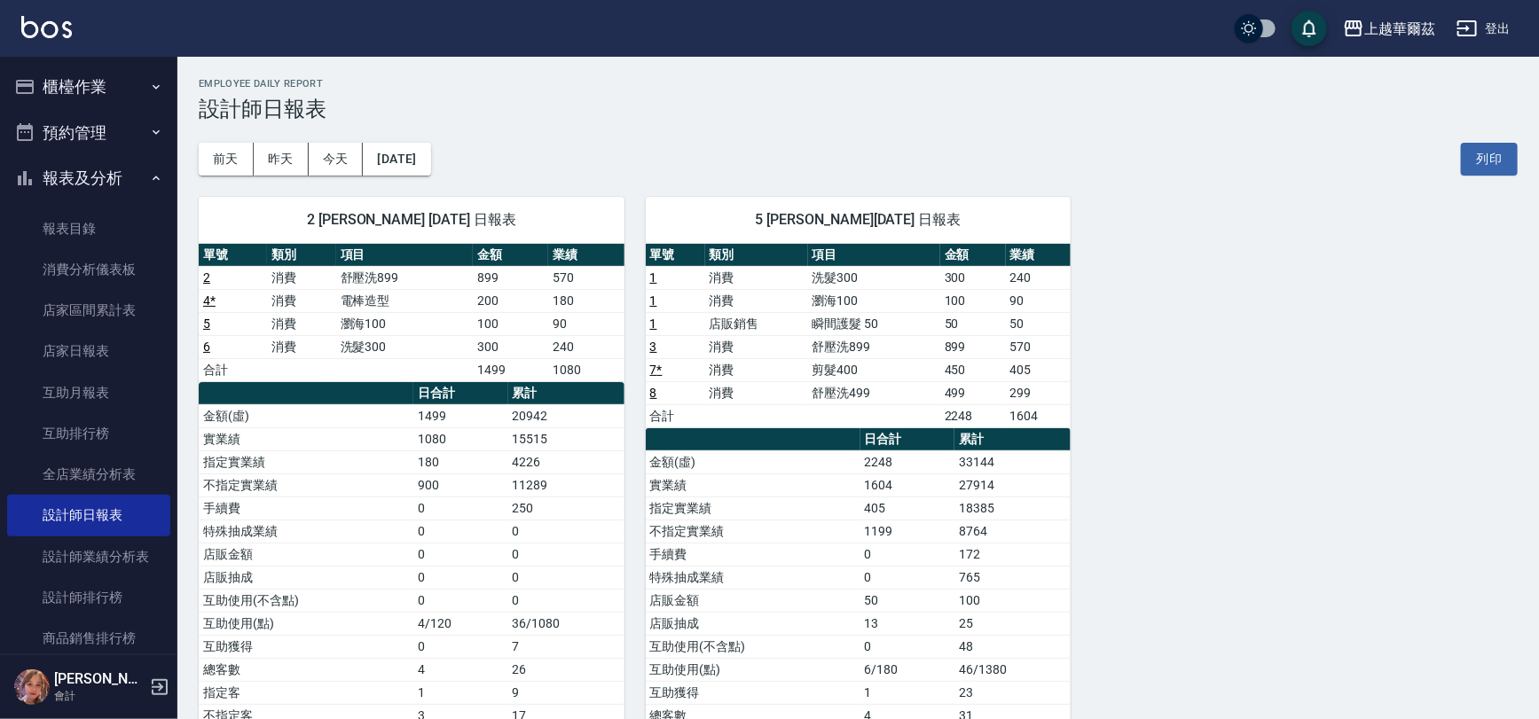
click at [111, 174] on button "報表及分析" at bounding box center [88, 178] width 163 height 46
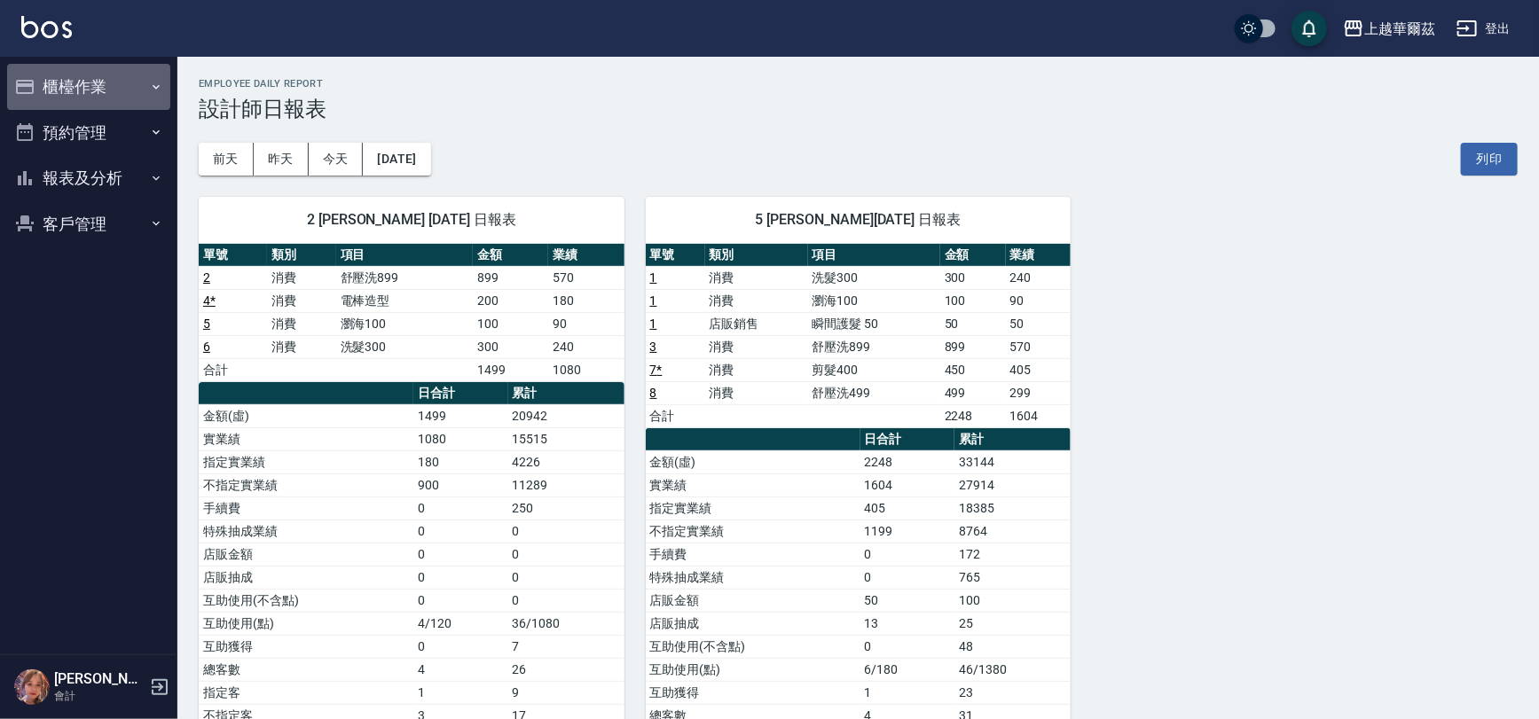
click at [129, 86] on button "櫃檯作業" at bounding box center [88, 87] width 163 height 46
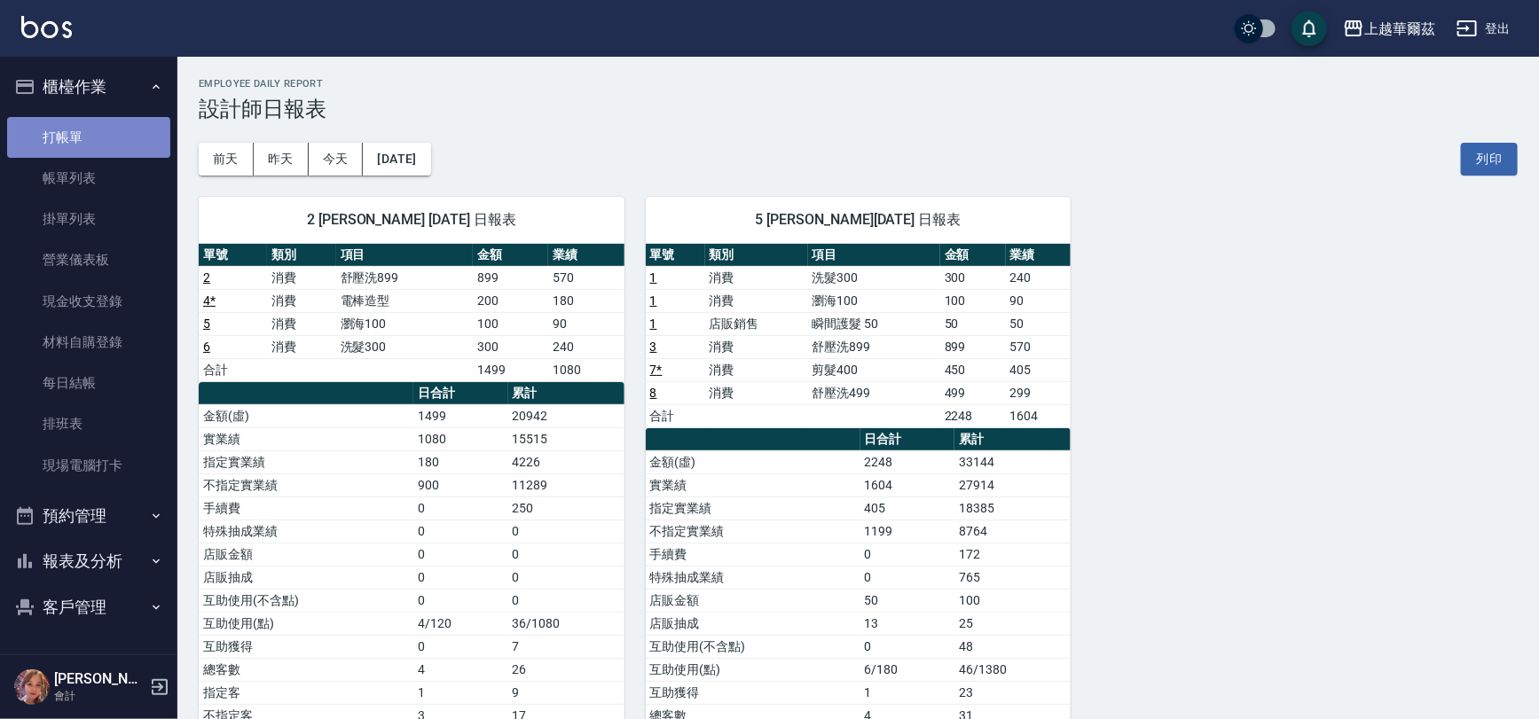
click at [108, 144] on link "打帳單" at bounding box center [88, 137] width 163 height 41
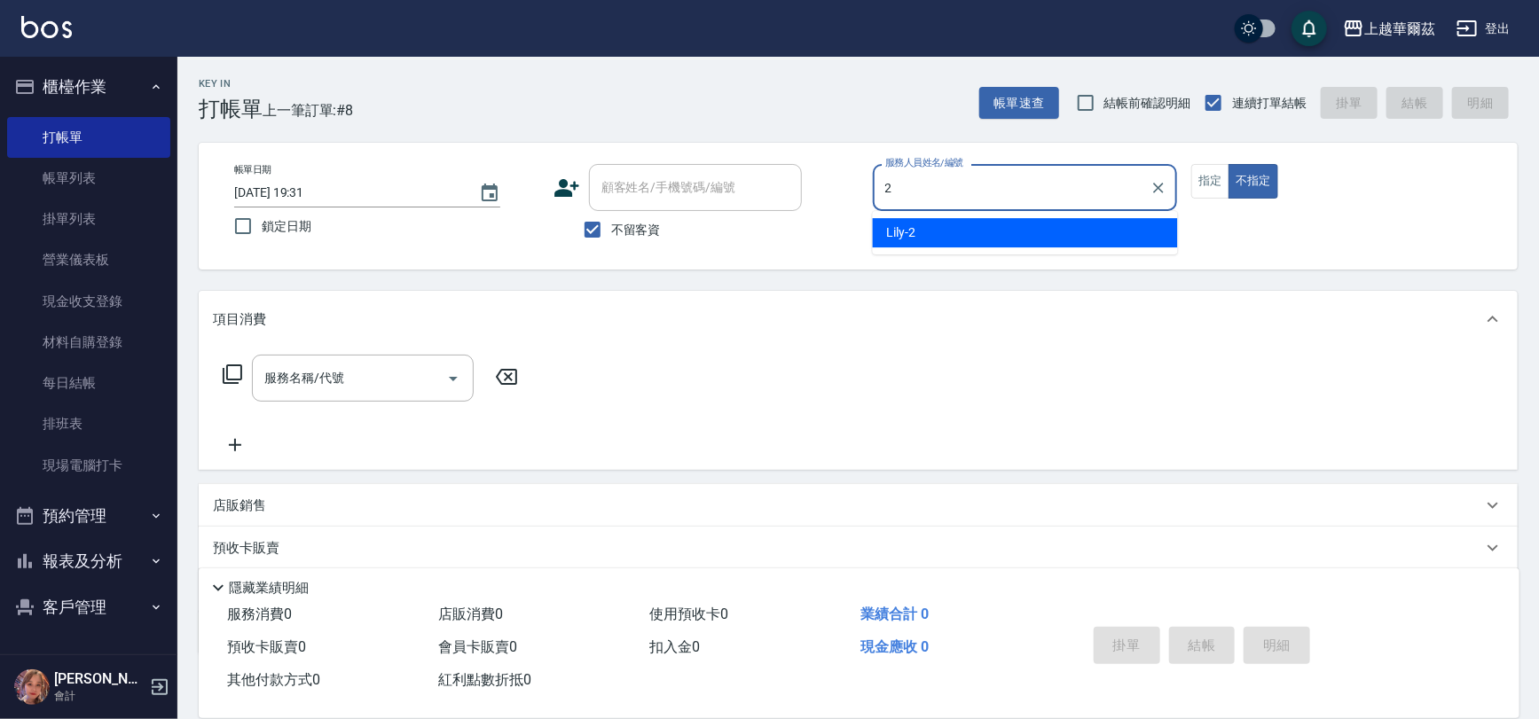
type input "2"
type button "false"
type input "Lily-2"
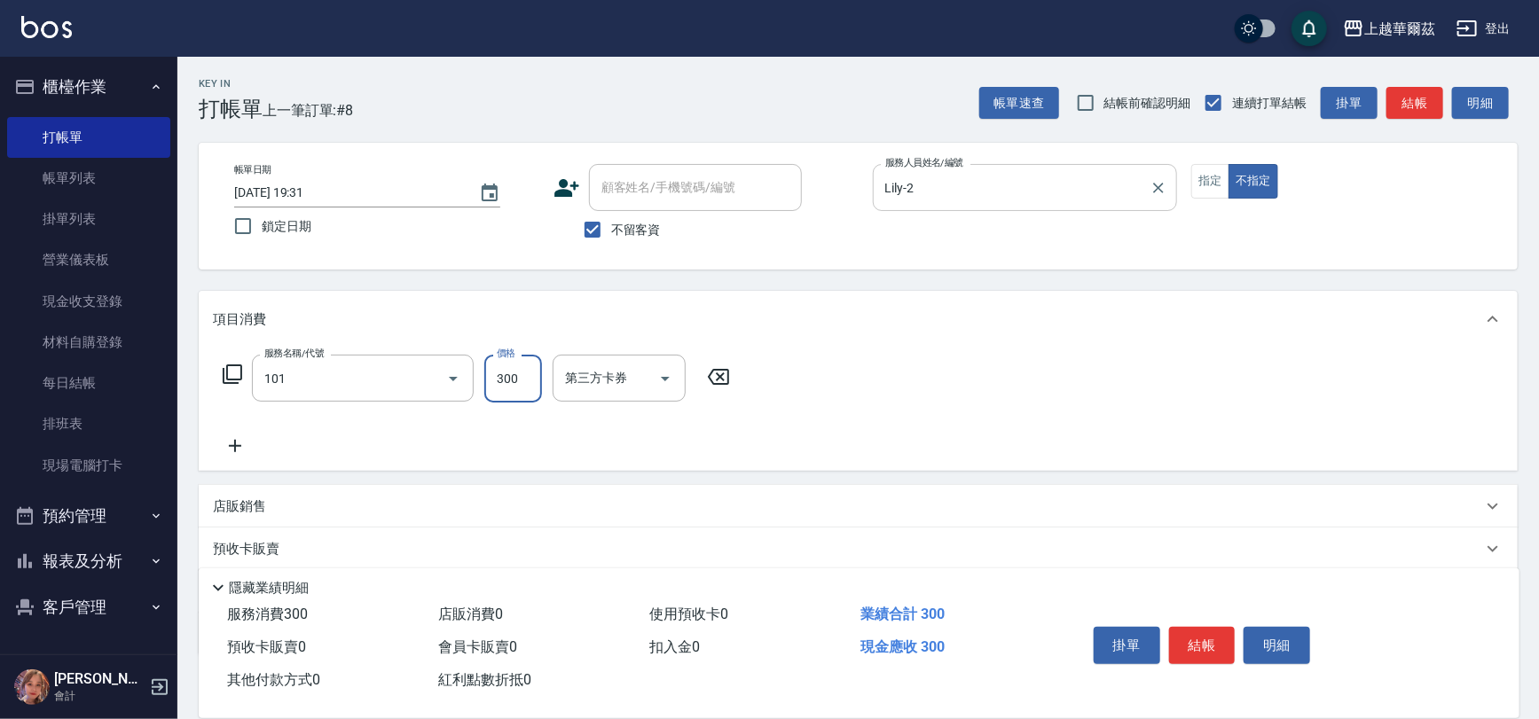
type input "洗髮300(101)"
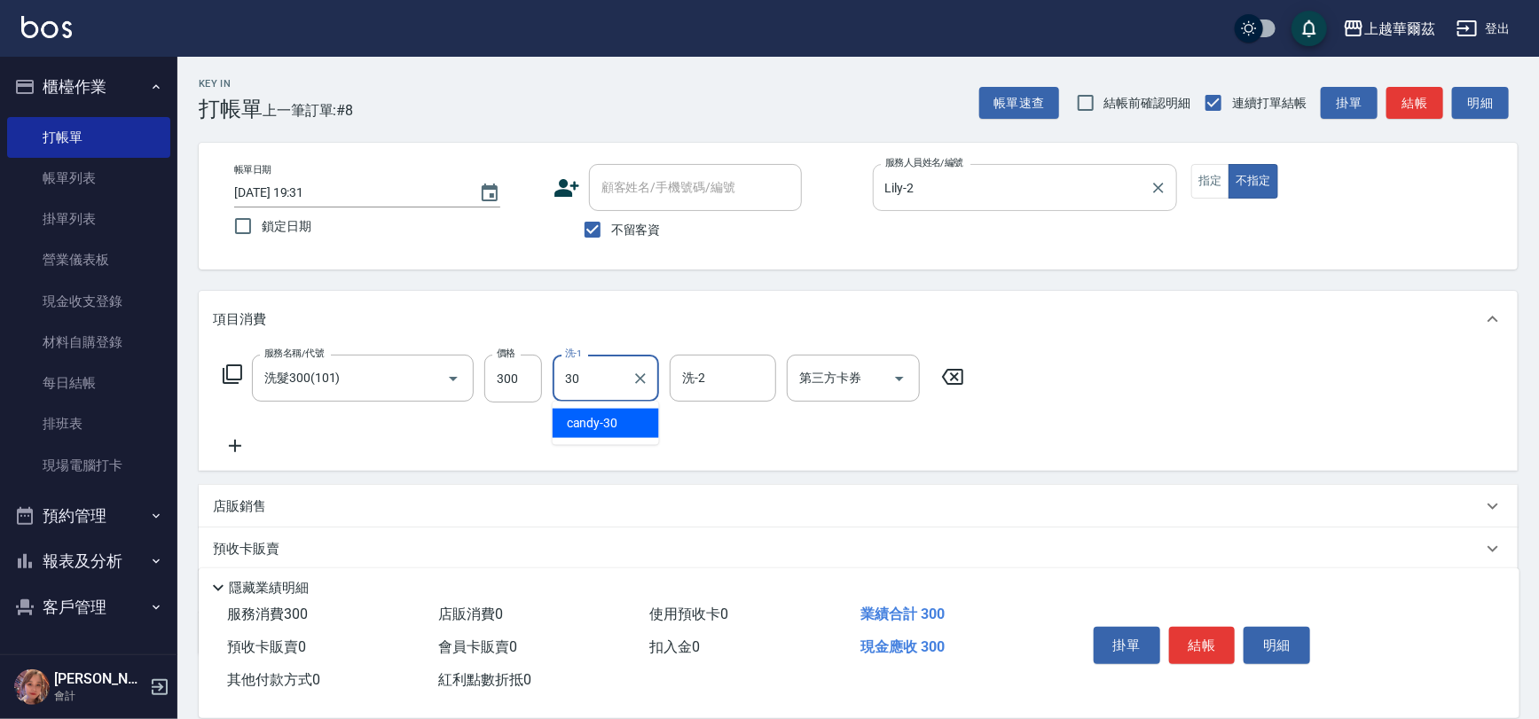
type input "candy-30"
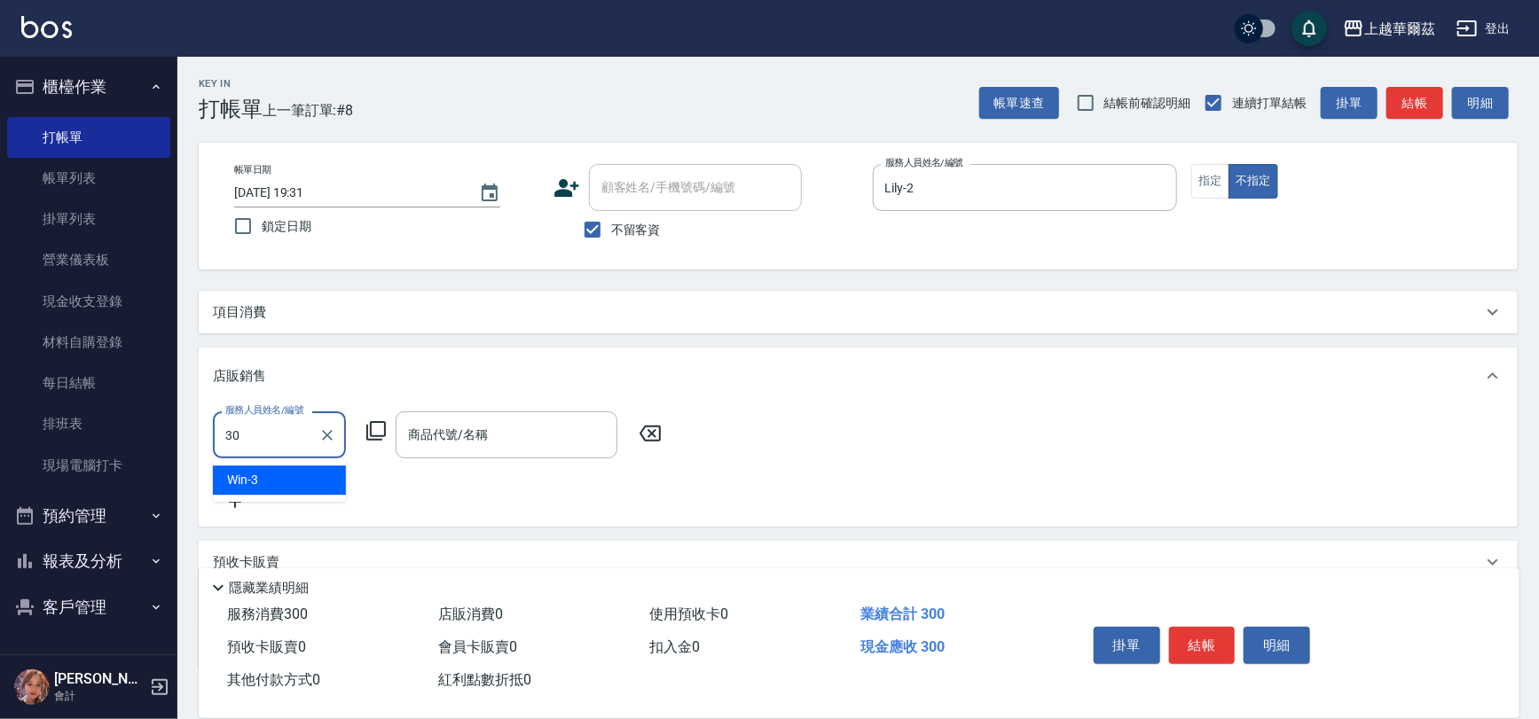
type input "candy-30"
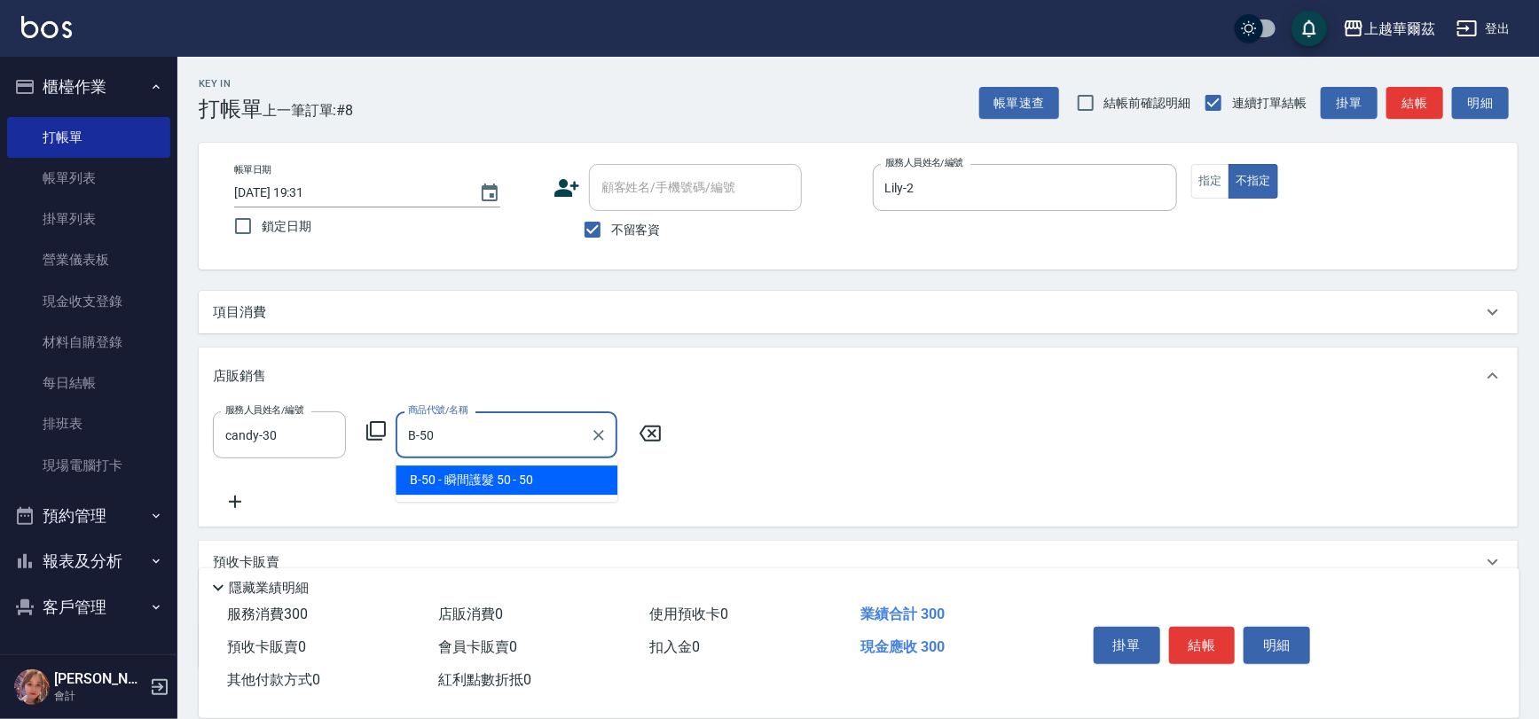
type input "瞬間護髮 50"
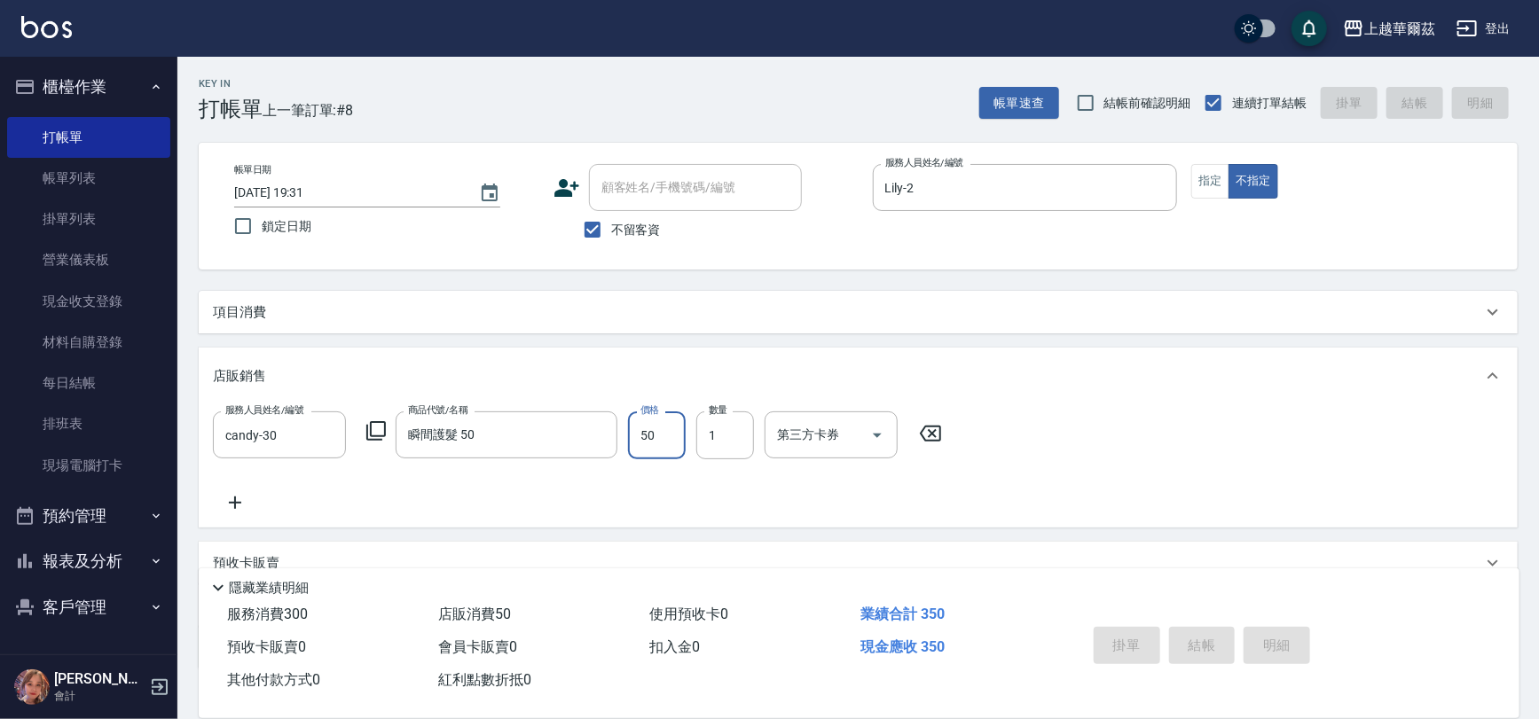
type input "[DATE] 19:53"
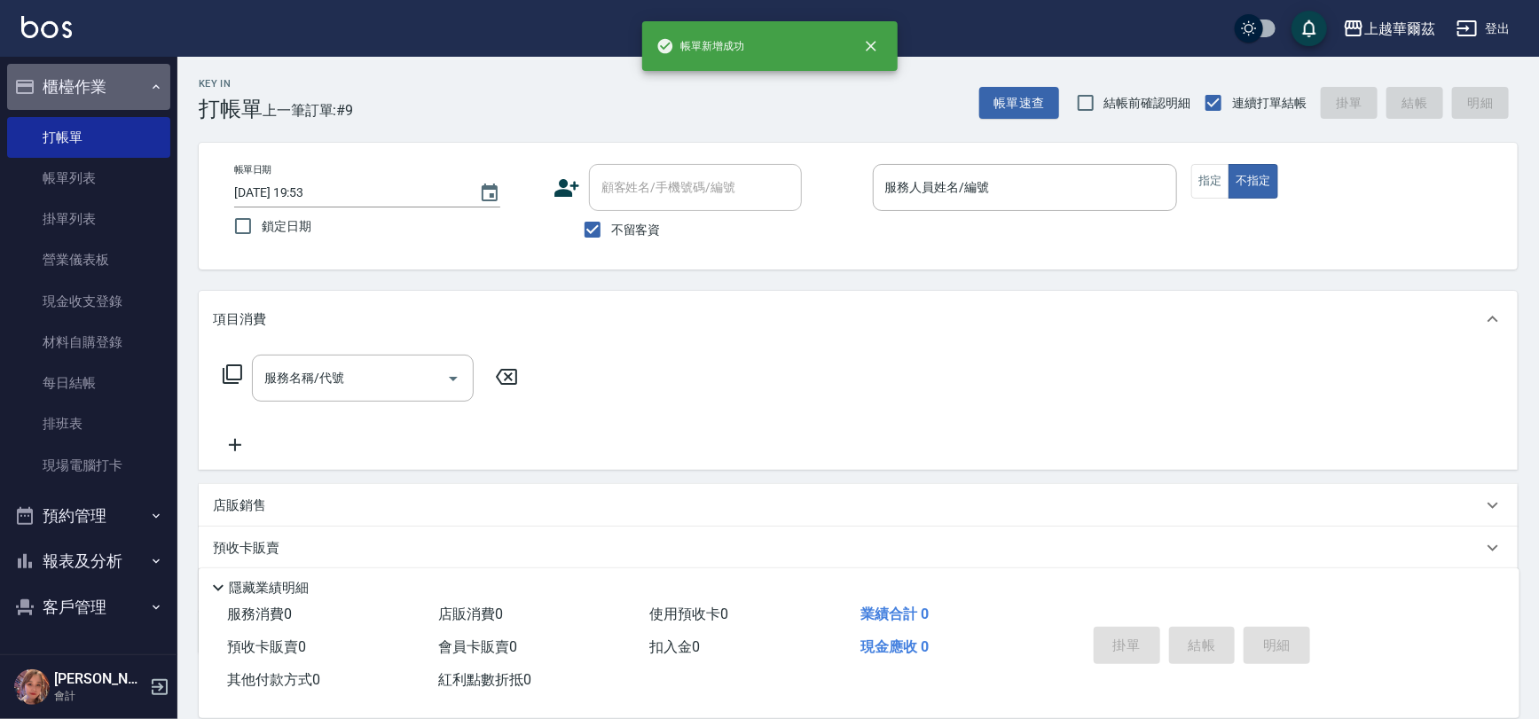
click at [119, 82] on button "櫃檯作業" at bounding box center [88, 87] width 163 height 46
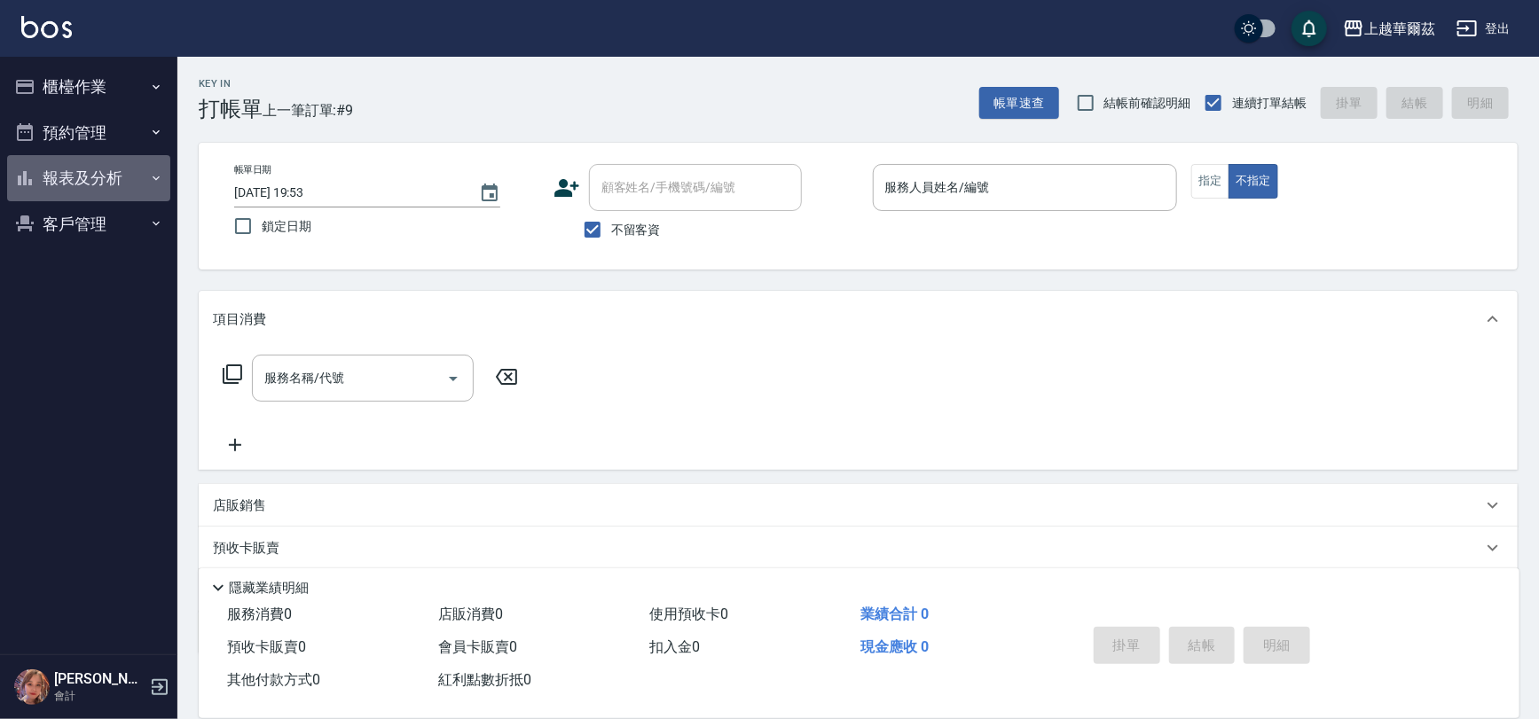
click at [106, 166] on button "報表及分析" at bounding box center [88, 178] width 163 height 46
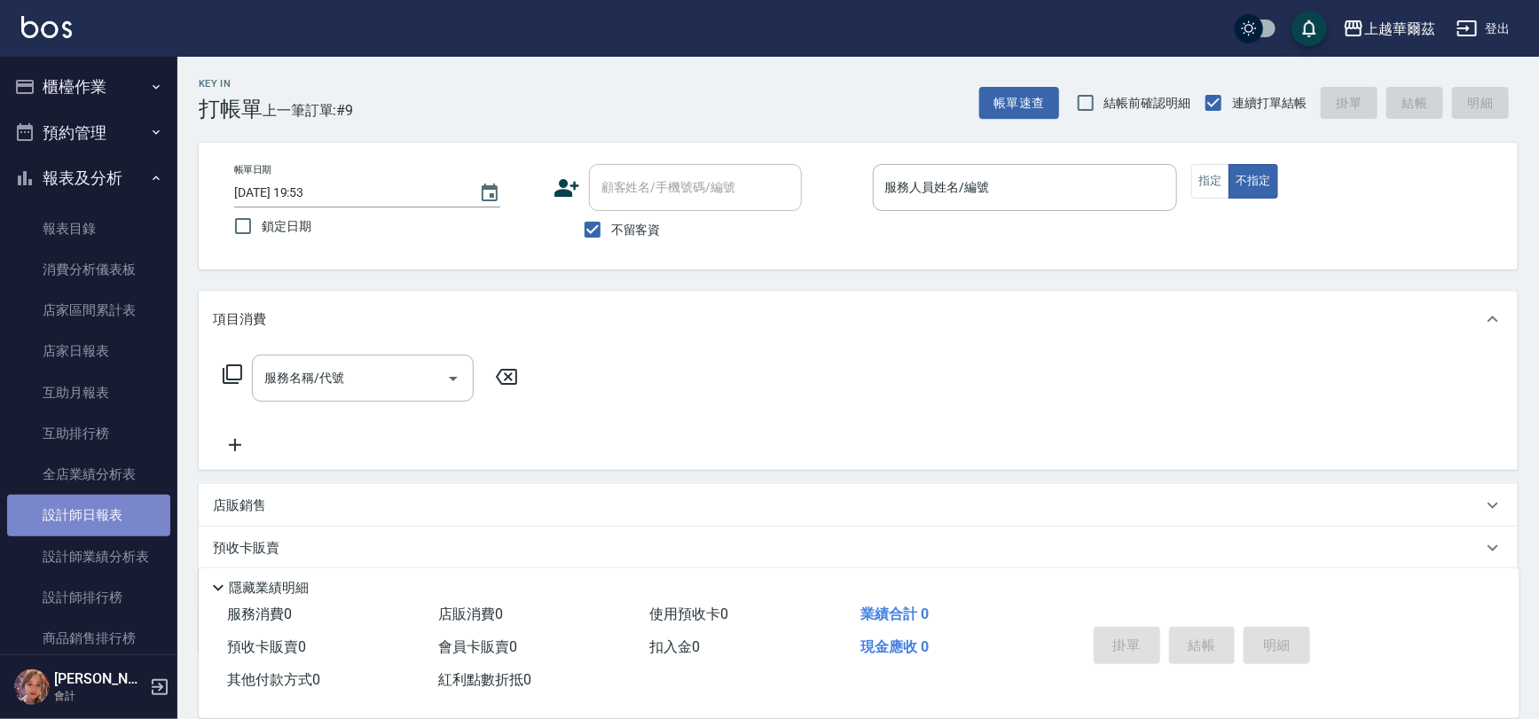
click at [97, 508] on link "設計師日報表" at bounding box center [88, 515] width 163 height 41
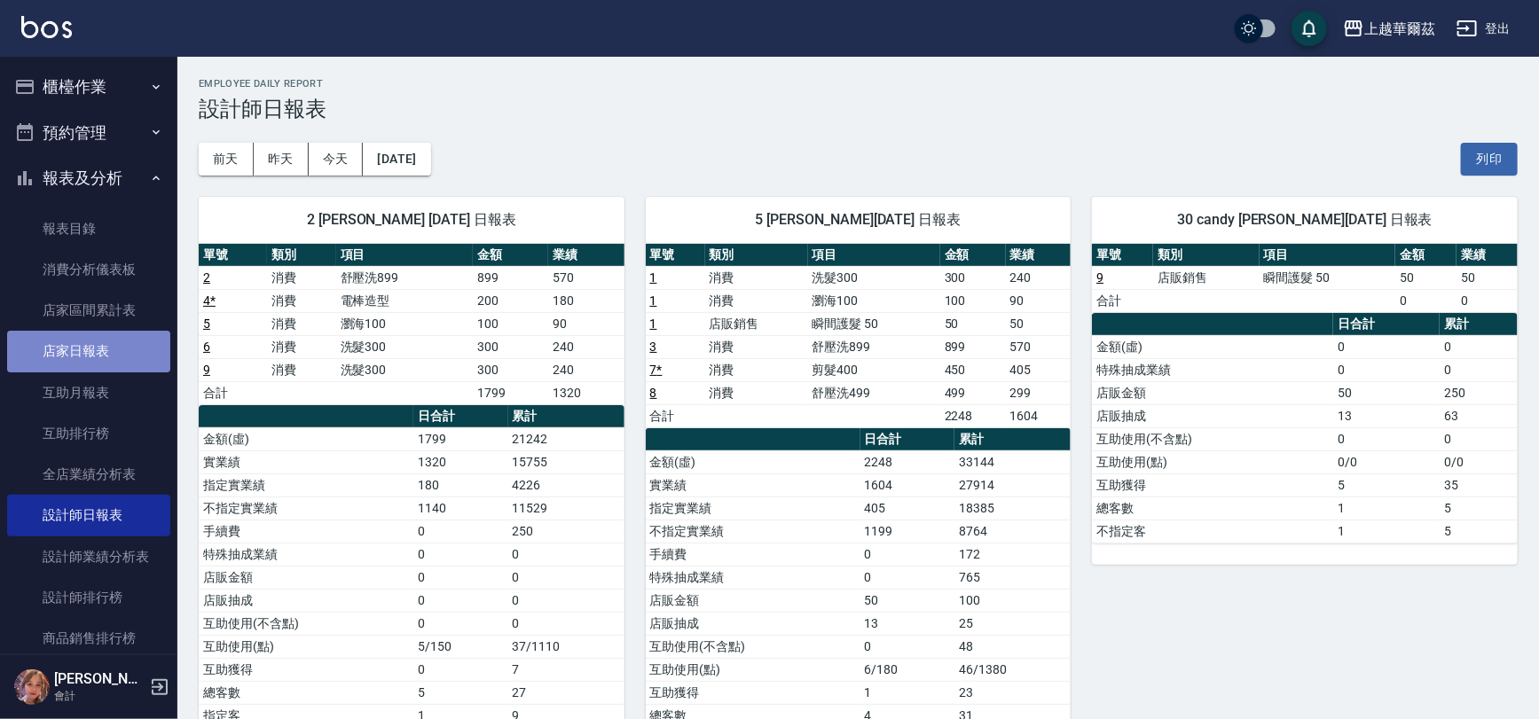
click at [94, 352] on link "店家日報表" at bounding box center [88, 351] width 163 height 41
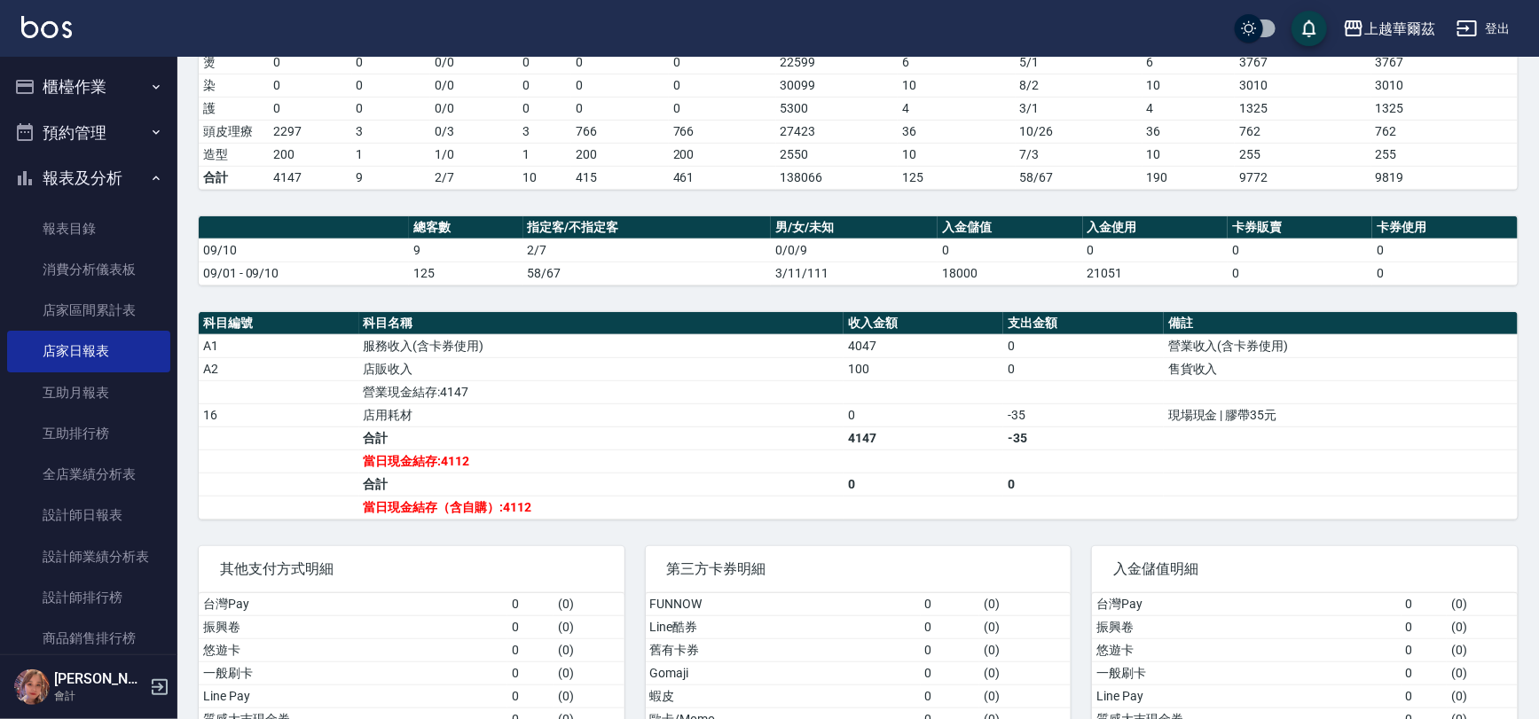
scroll to position [330, 0]
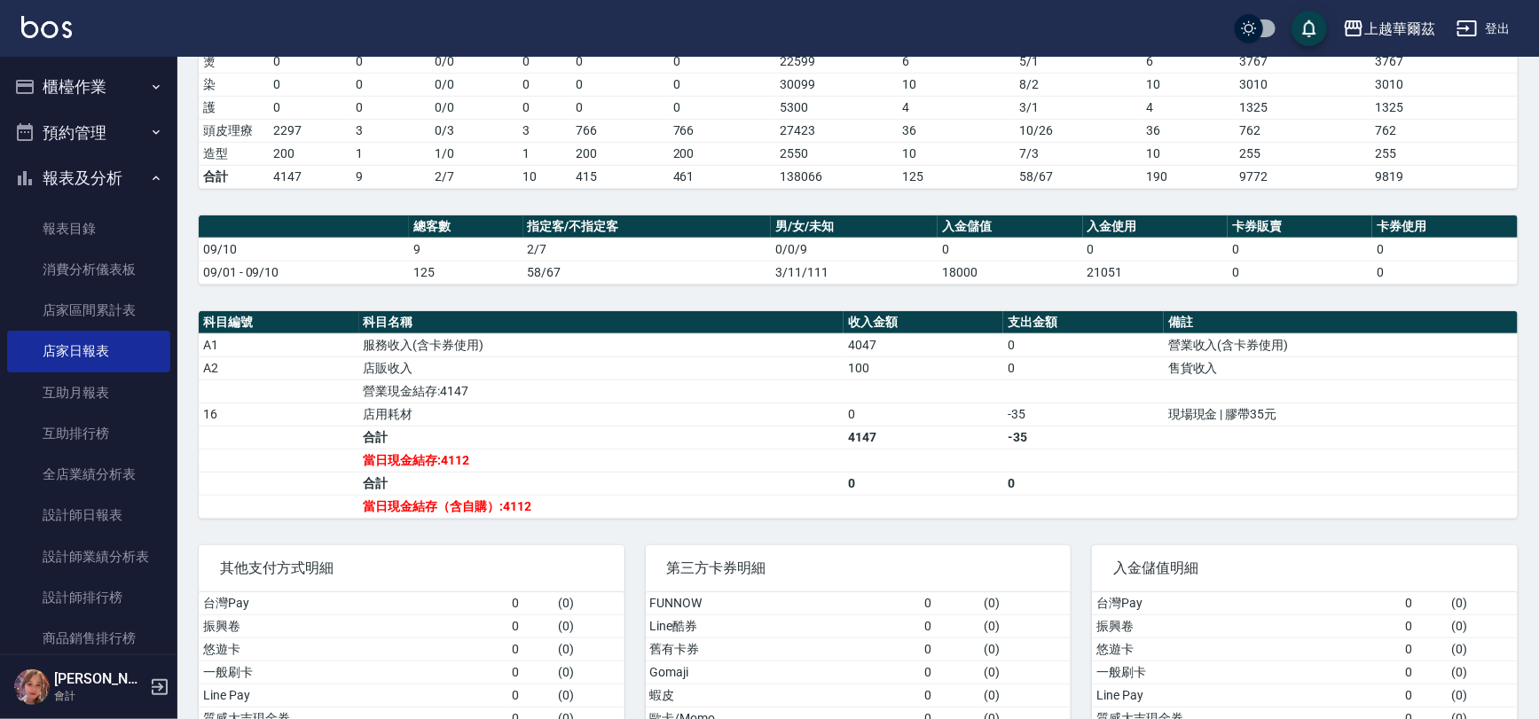
click at [90, 165] on button "報表及分析" at bounding box center [88, 178] width 163 height 46
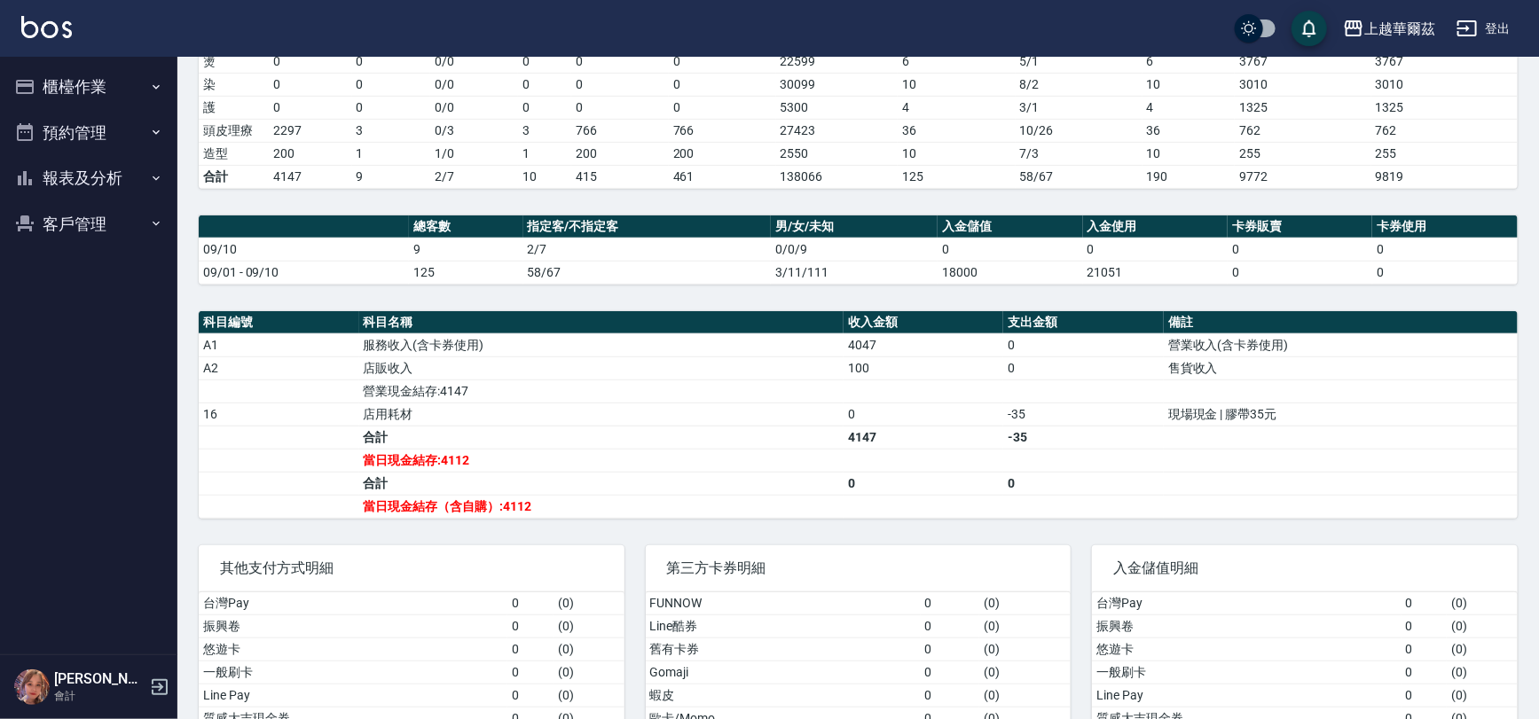
click at [57, 71] on button "櫃檯作業" at bounding box center [88, 87] width 163 height 46
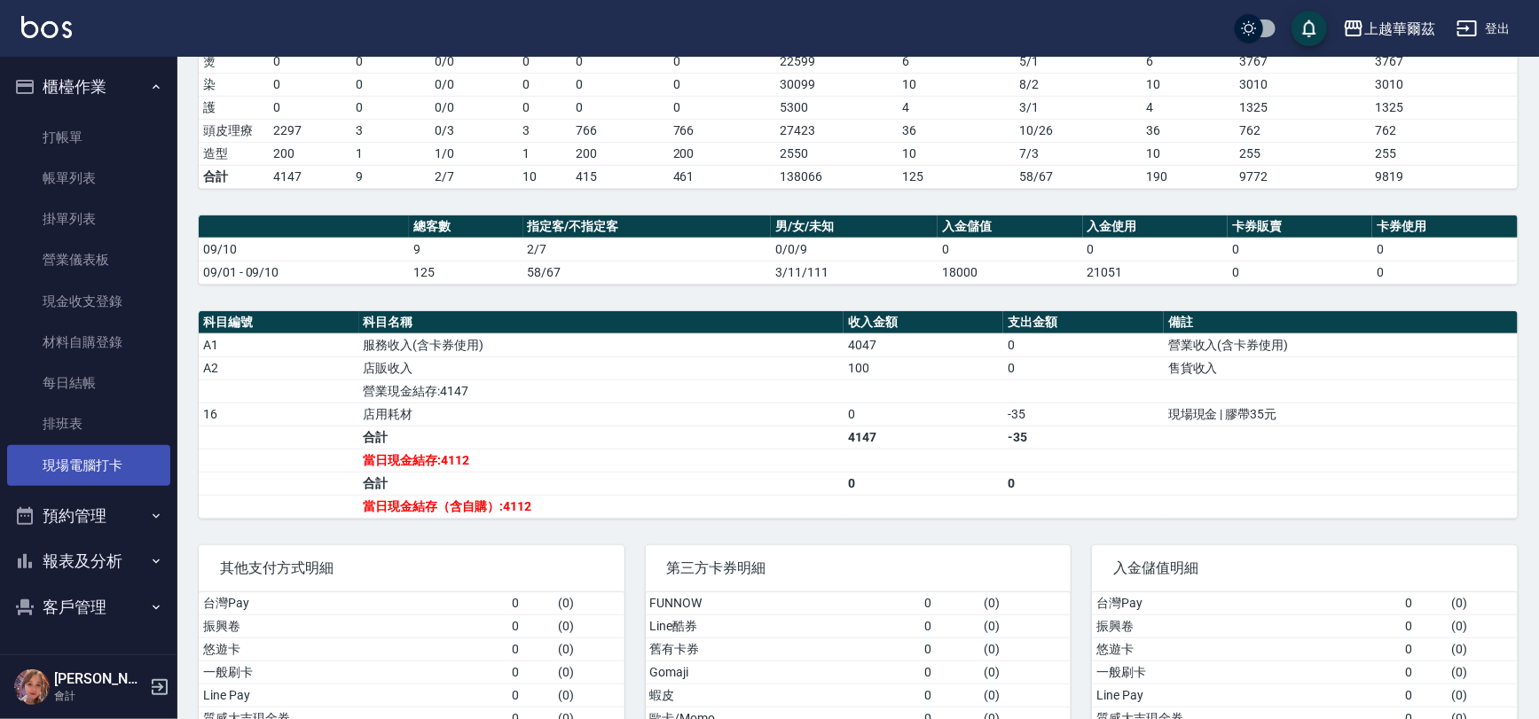
click at [121, 472] on link "現場電腦打卡" at bounding box center [88, 465] width 163 height 41
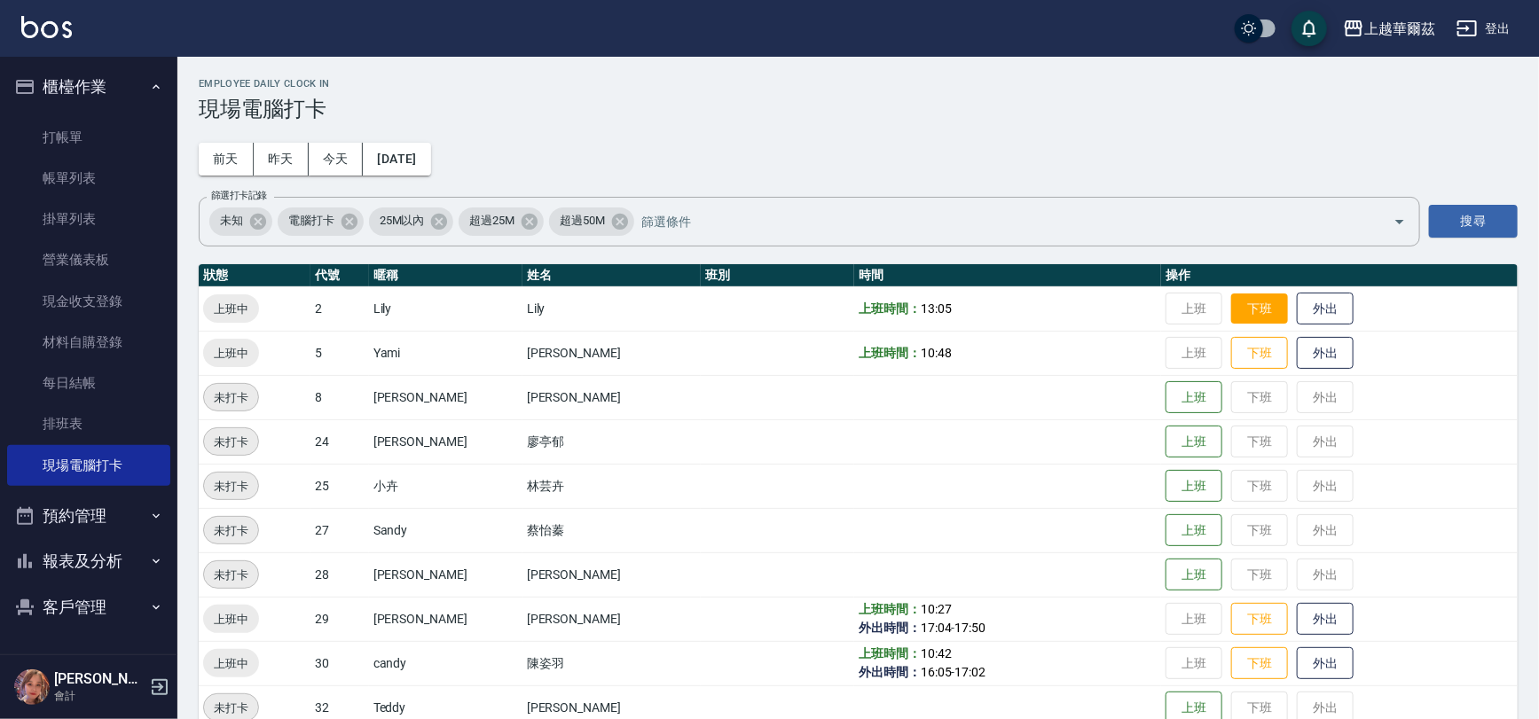
click at [1231, 305] on button "下班" at bounding box center [1259, 309] width 57 height 31
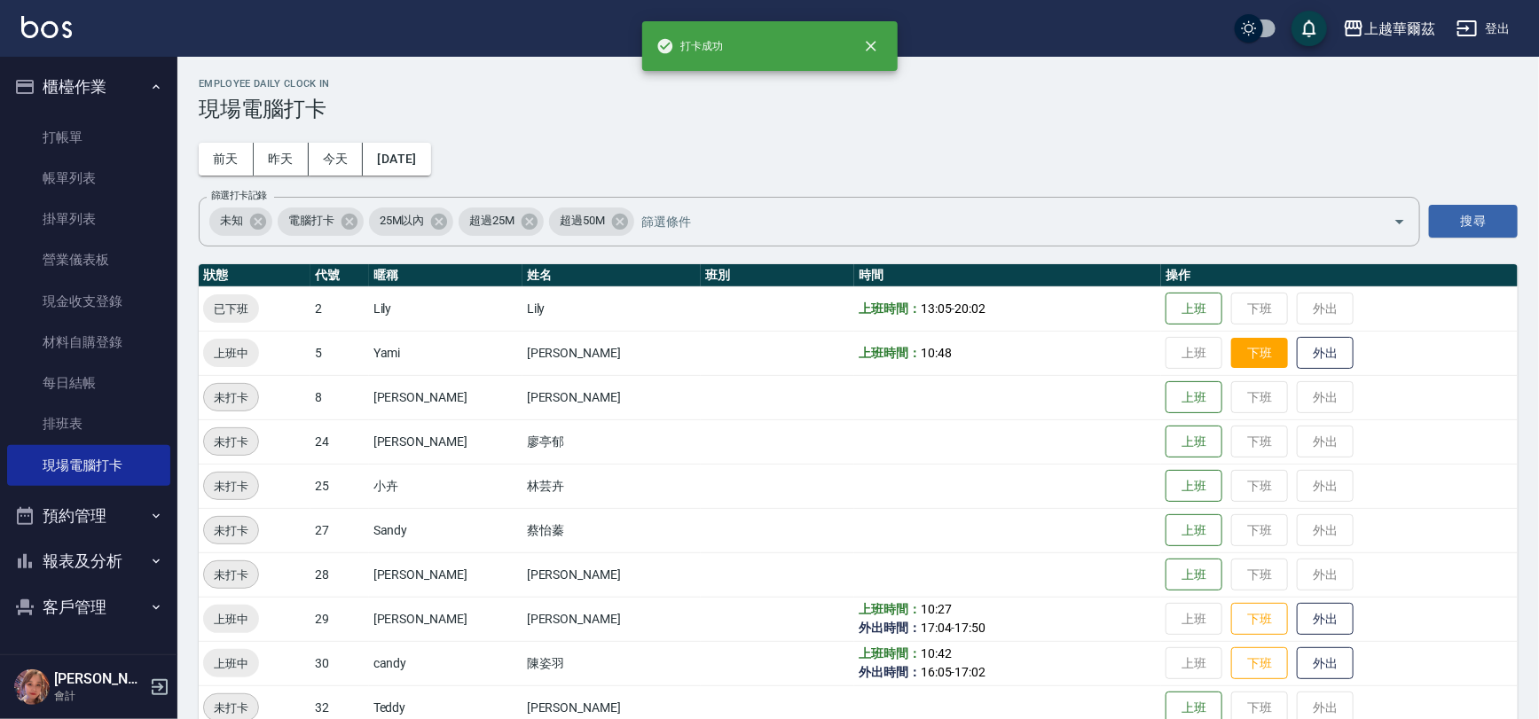
click at [1236, 354] on button "下班" at bounding box center [1259, 353] width 57 height 31
click at [1231, 612] on button "下班" at bounding box center [1259, 619] width 57 height 31
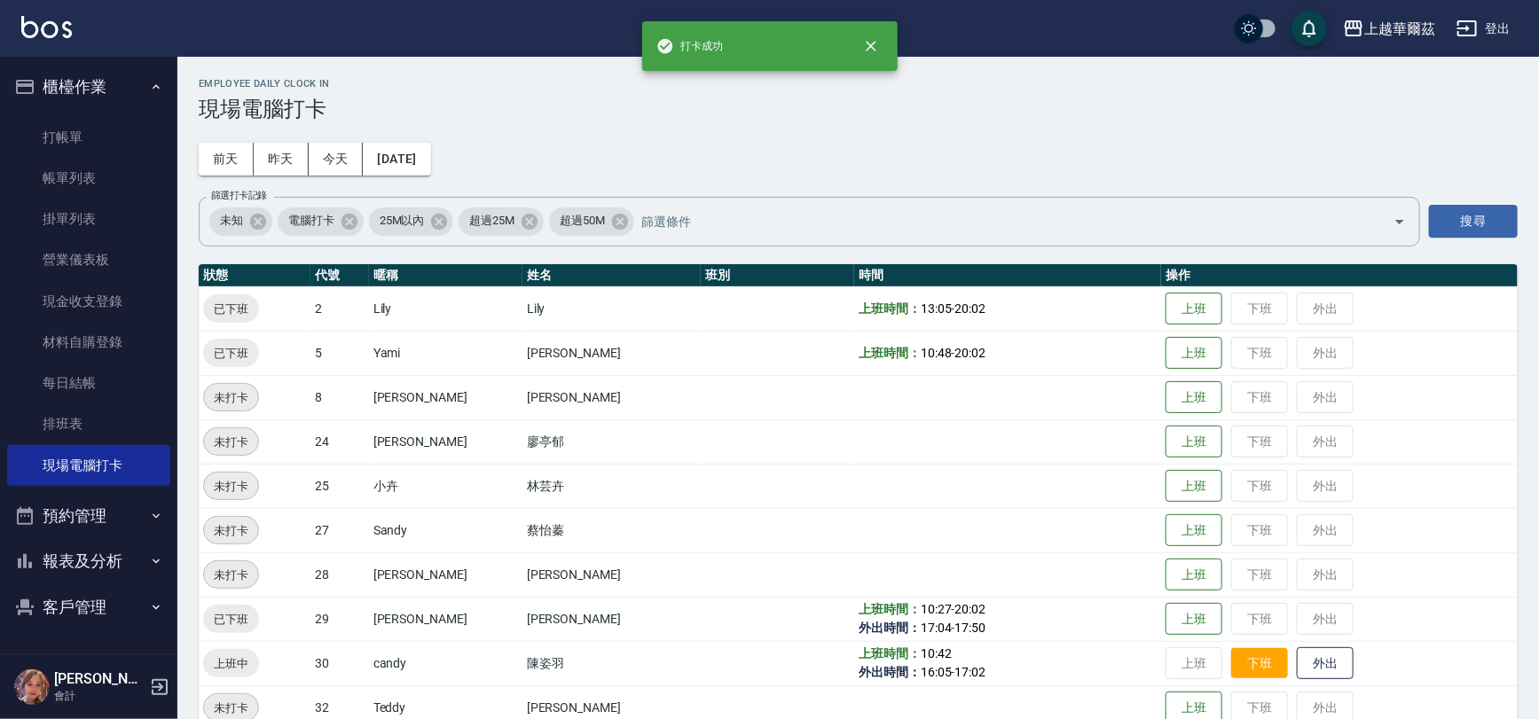
click at [1231, 666] on button "下班" at bounding box center [1259, 663] width 57 height 31
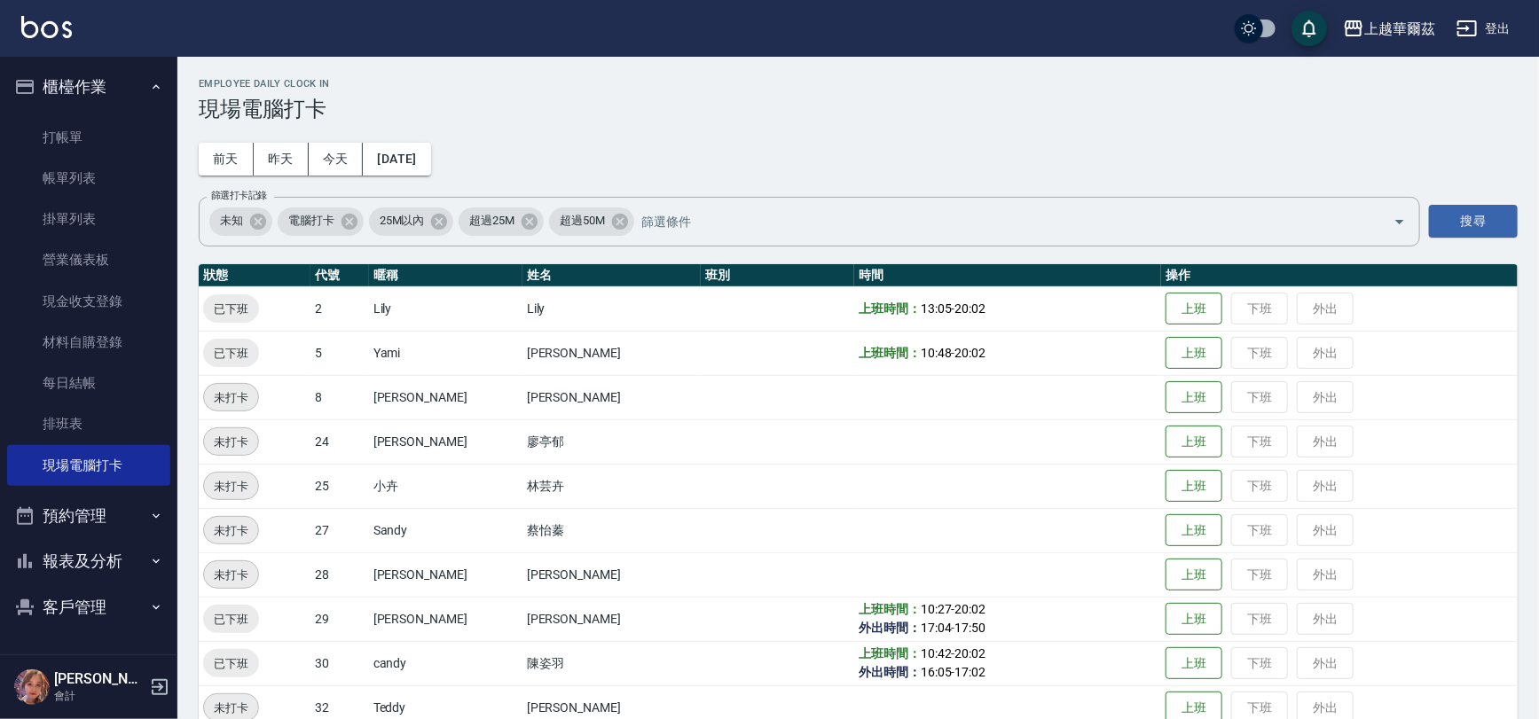
click at [99, 80] on button "櫃檯作業" at bounding box center [88, 87] width 163 height 46
